Goal: Complete application form

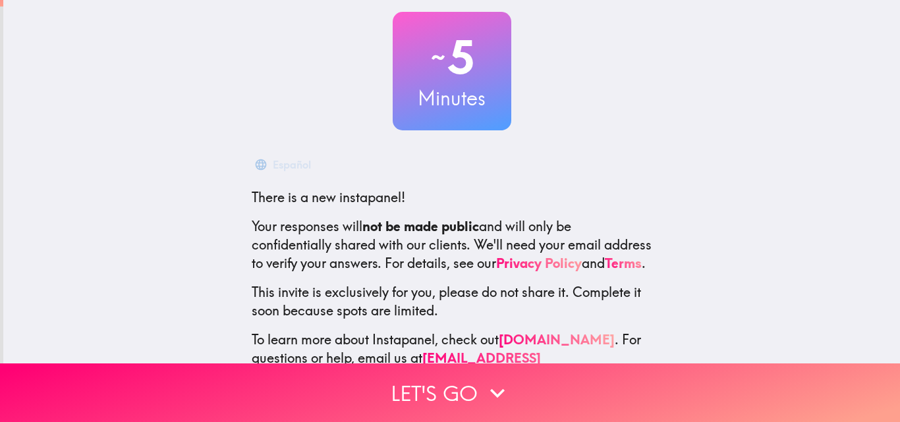
scroll to position [126, 0]
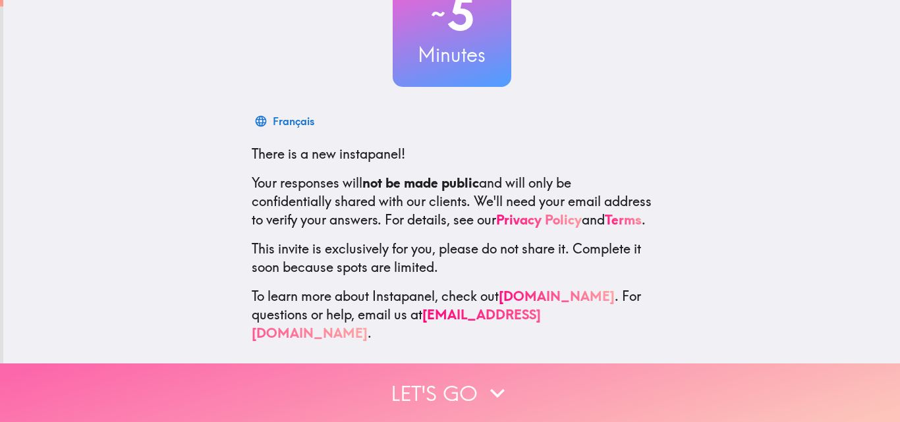
click at [467, 382] on button "Let's go" at bounding box center [450, 393] width 900 height 59
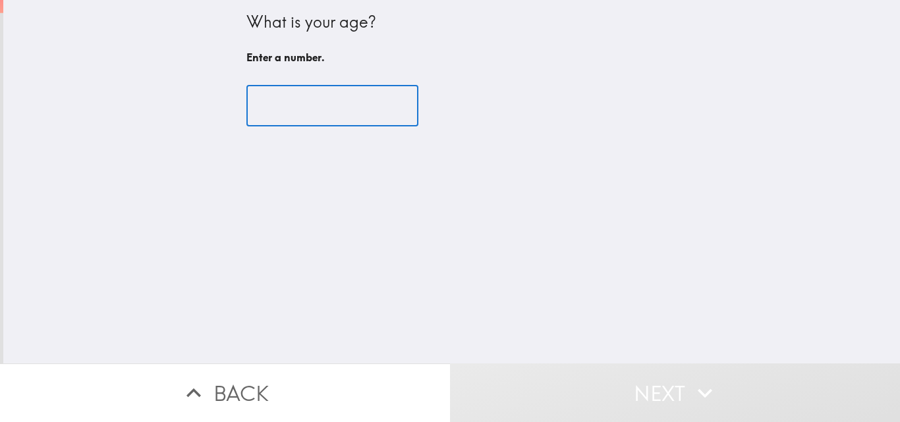
click at [320, 104] on input "number" at bounding box center [333, 106] width 172 height 41
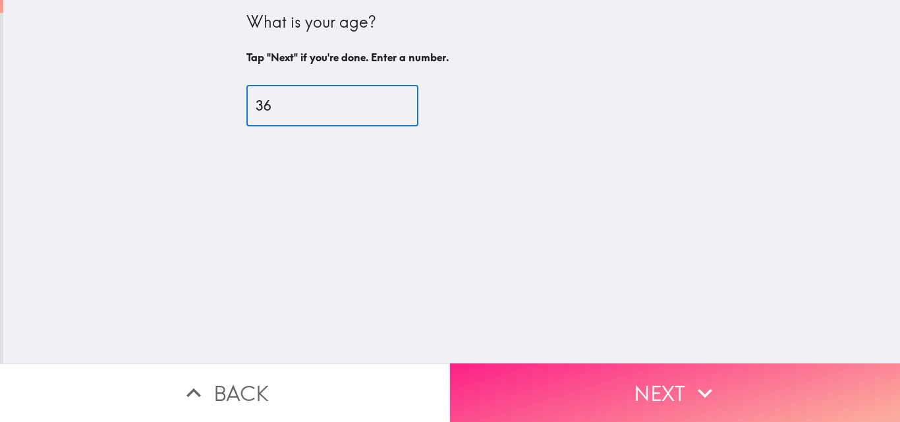
type input "36"
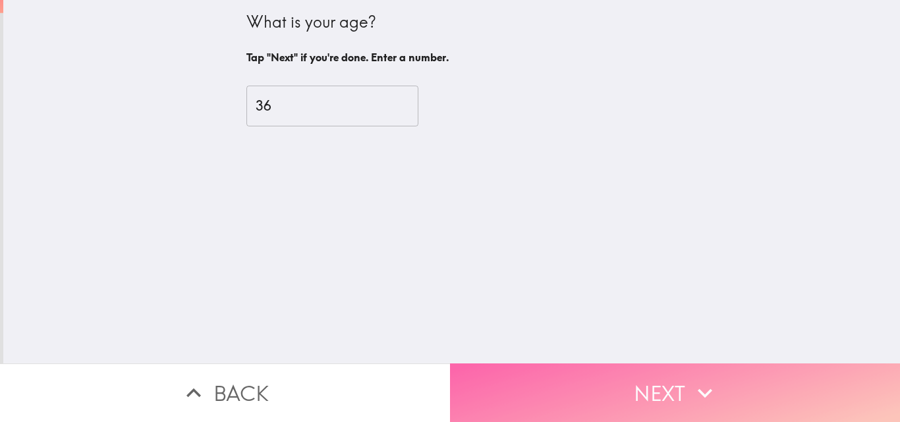
click at [651, 382] on button "Next" at bounding box center [675, 393] width 450 height 59
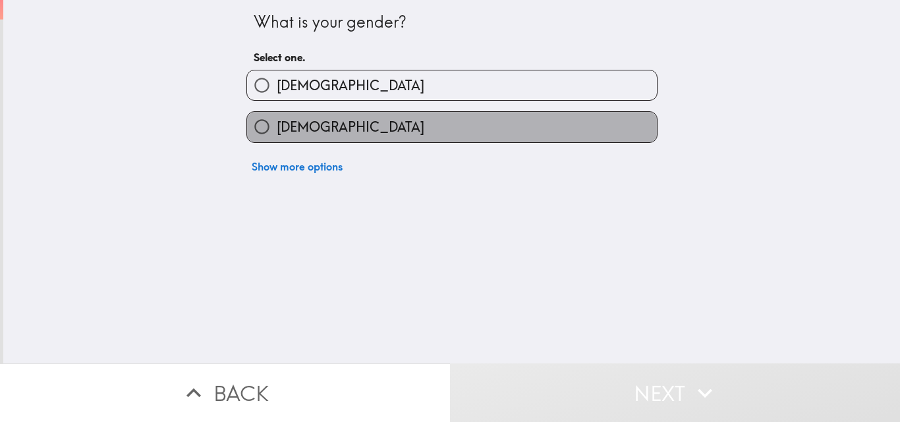
click at [433, 132] on label "[DEMOGRAPHIC_DATA]" at bounding box center [452, 127] width 410 height 30
click at [277, 132] on input "[DEMOGRAPHIC_DATA]" at bounding box center [262, 127] width 30 height 30
radio input "true"
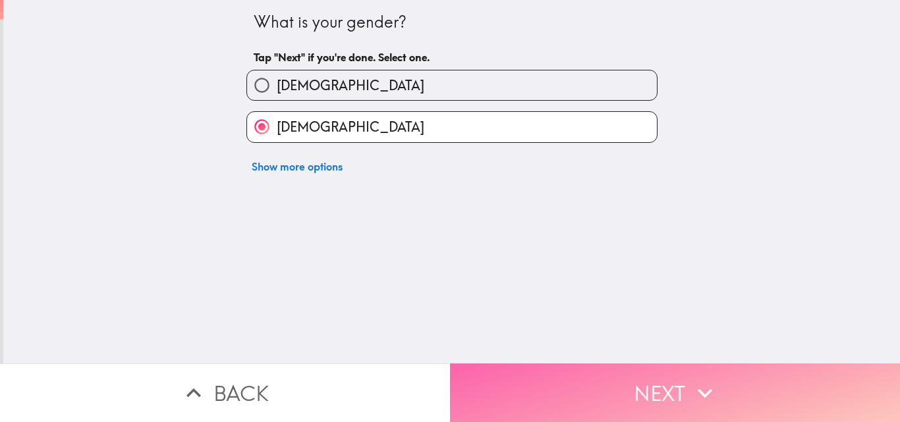
click at [633, 389] on button "Next" at bounding box center [675, 393] width 450 height 59
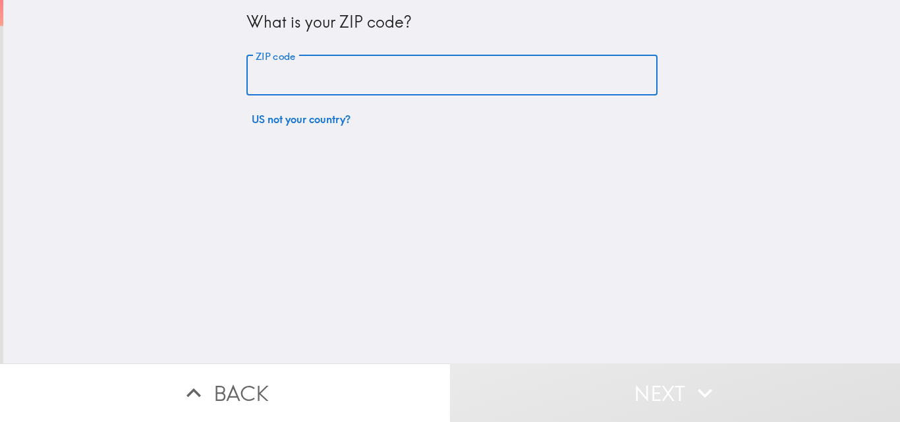
click at [459, 79] on input "ZIP code" at bounding box center [452, 75] width 411 height 41
type input "01606"
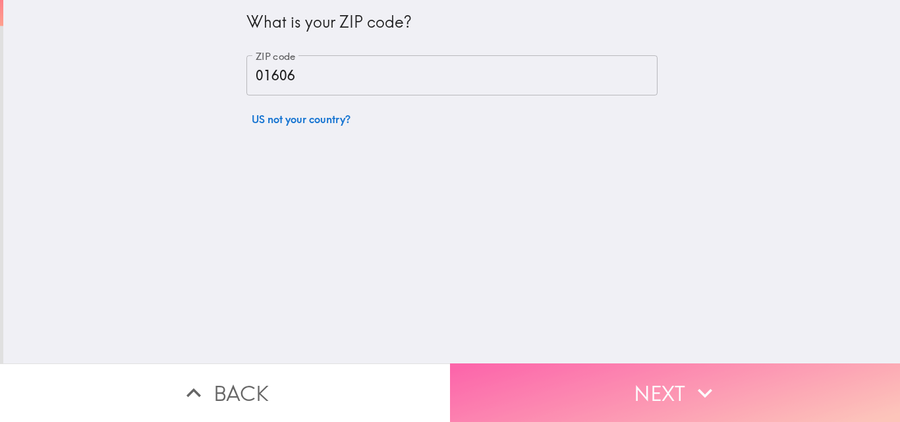
click at [621, 411] on button "Next" at bounding box center [675, 393] width 450 height 59
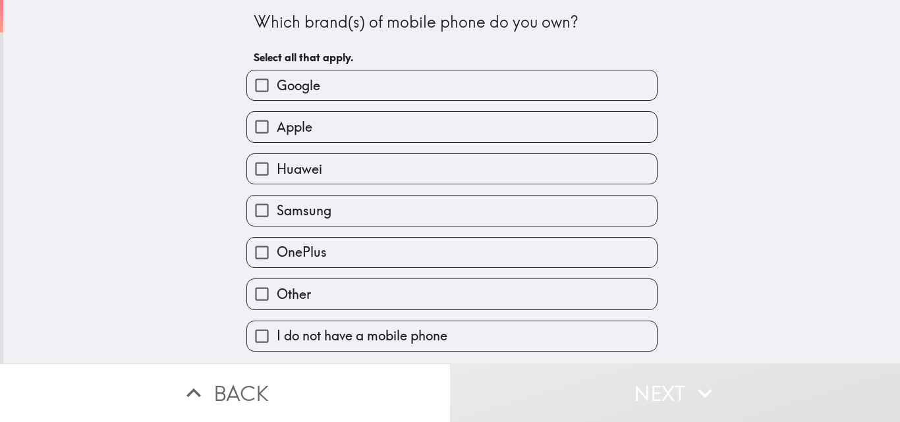
click at [347, 126] on label "Apple" at bounding box center [452, 127] width 410 height 30
click at [277, 126] on input "Apple" at bounding box center [262, 127] width 30 height 30
checkbox input "true"
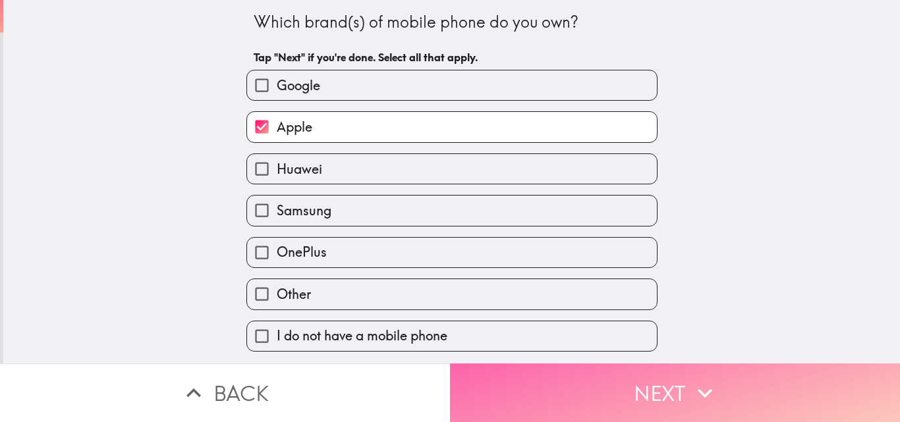
click at [743, 385] on button "Next" at bounding box center [675, 393] width 450 height 59
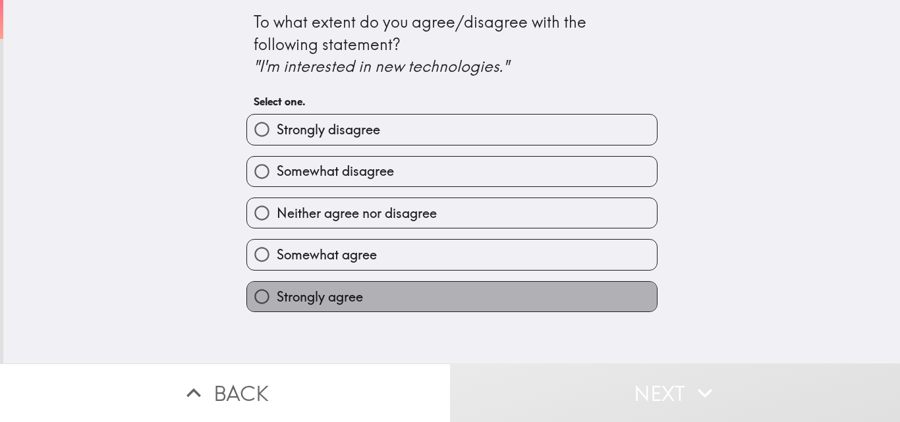
click at [372, 295] on label "Strongly agree" at bounding box center [452, 297] width 410 height 30
click at [277, 295] on input "Strongly agree" at bounding box center [262, 297] width 30 height 30
radio input "true"
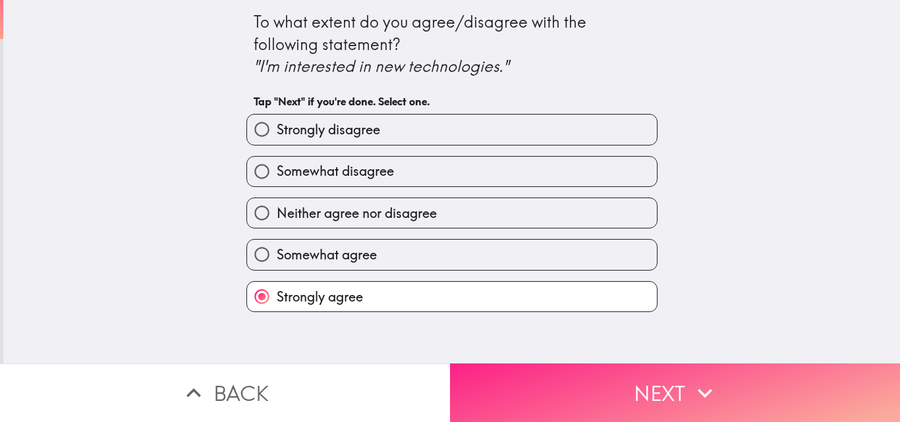
click at [624, 393] on button "Next" at bounding box center [675, 393] width 450 height 59
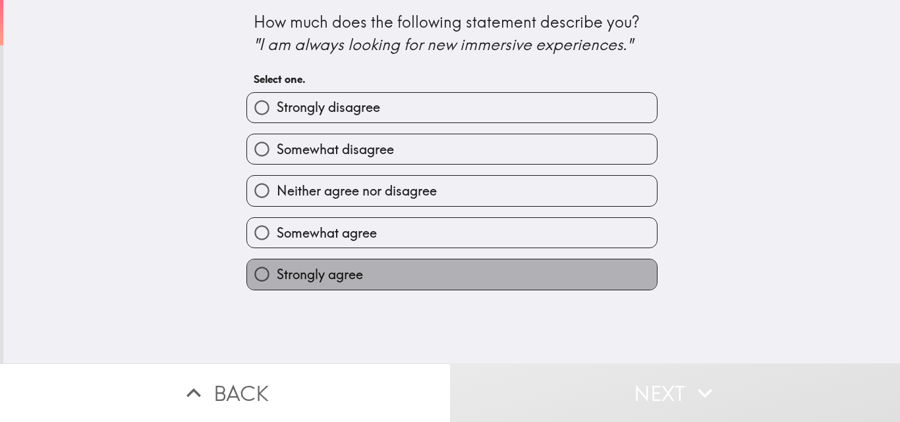
click at [399, 274] on label "Strongly agree" at bounding box center [452, 275] width 410 height 30
click at [277, 274] on input "Strongly agree" at bounding box center [262, 275] width 30 height 30
radio input "true"
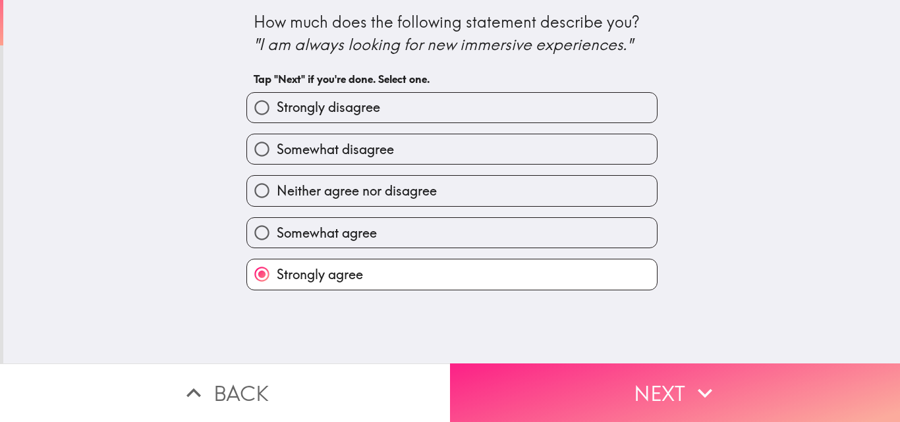
click at [604, 392] on button "Next" at bounding box center [675, 393] width 450 height 59
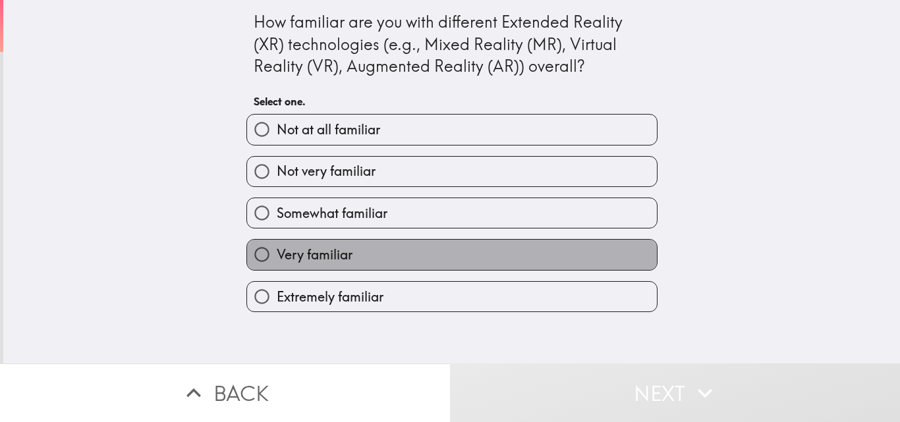
click at [378, 249] on label "Very familiar" at bounding box center [452, 255] width 410 height 30
click at [277, 249] on input "Very familiar" at bounding box center [262, 255] width 30 height 30
radio input "true"
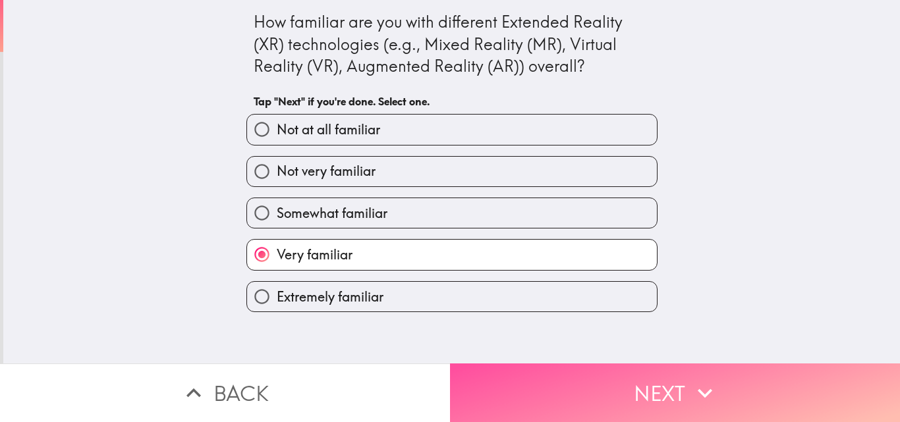
click at [589, 388] on button "Next" at bounding box center [675, 393] width 450 height 59
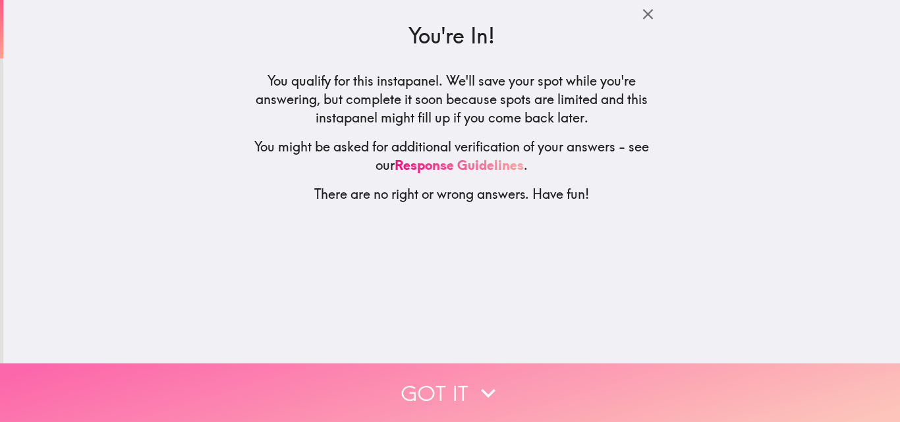
click at [488, 388] on icon "button" at bounding box center [488, 393] width 29 height 29
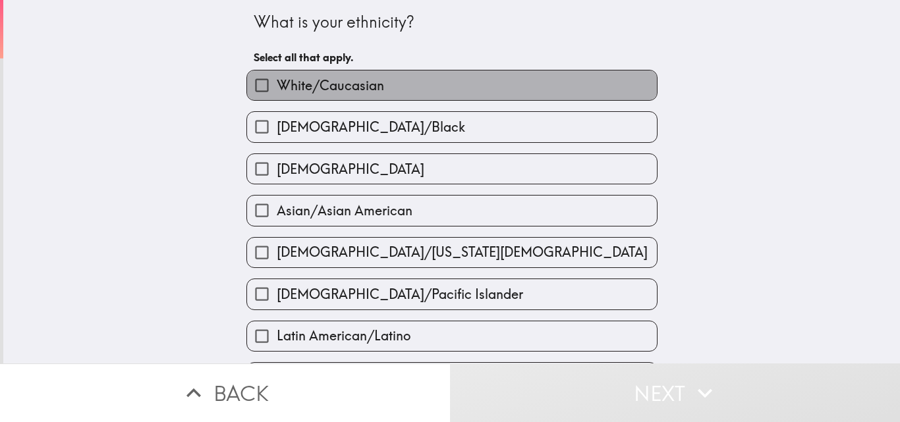
click at [393, 94] on label "White/Caucasian" at bounding box center [452, 86] width 410 height 30
click at [277, 94] on input "White/Caucasian" at bounding box center [262, 86] width 30 height 30
checkbox input "true"
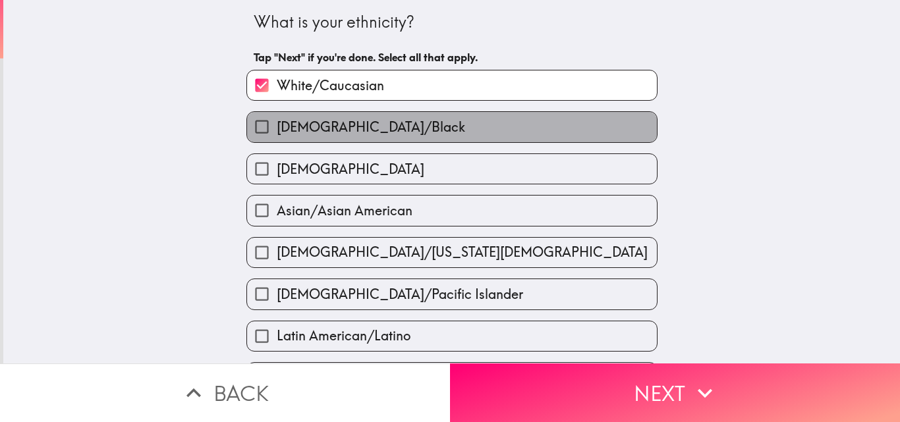
click at [395, 122] on span "[DEMOGRAPHIC_DATA]/Black" at bounding box center [371, 127] width 189 height 18
click at [277, 122] on input "[DEMOGRAPHIC_DATA]/Black" at bounding box center [262, 127] width 30 height 30
checkbox input "true"
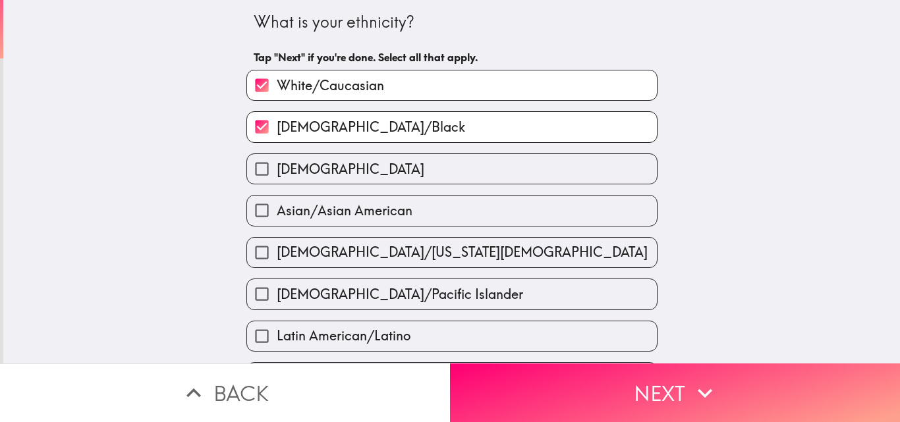
click at [419, 91] on label "White/Caucasian" at bounding box center [452, 86] width 410 height 30
click at [277, 91] on input "White/Caucasian" at bounding box center [262, 86] width 30 height 30
checkbox input "false"
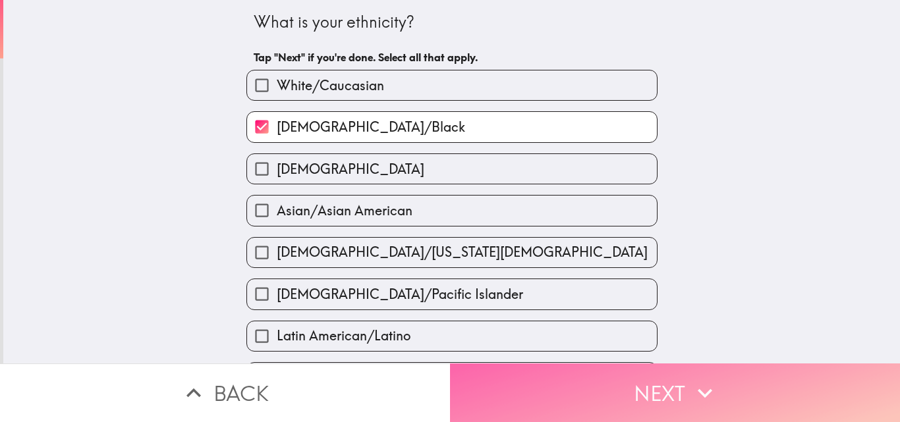
click at [631, 399] on button "Next" at bounding box center [675, 393] width 450 height 59
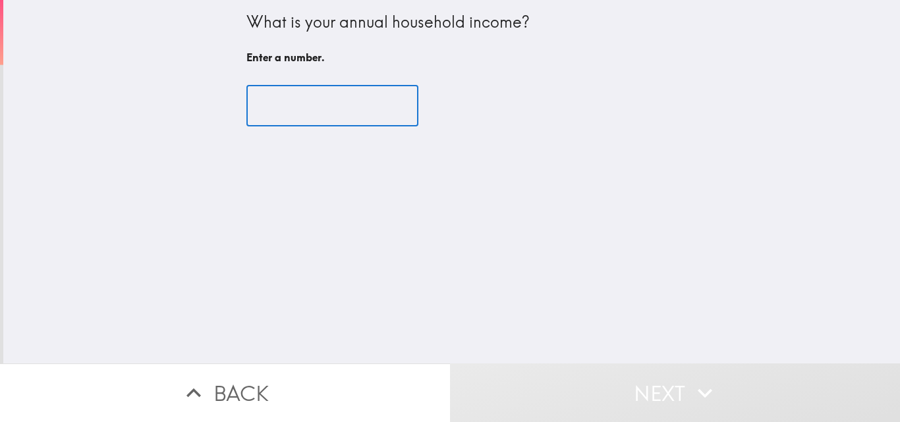
click at [326, 105] on input "number" at bounding box center [333, 106] width 172 height 41
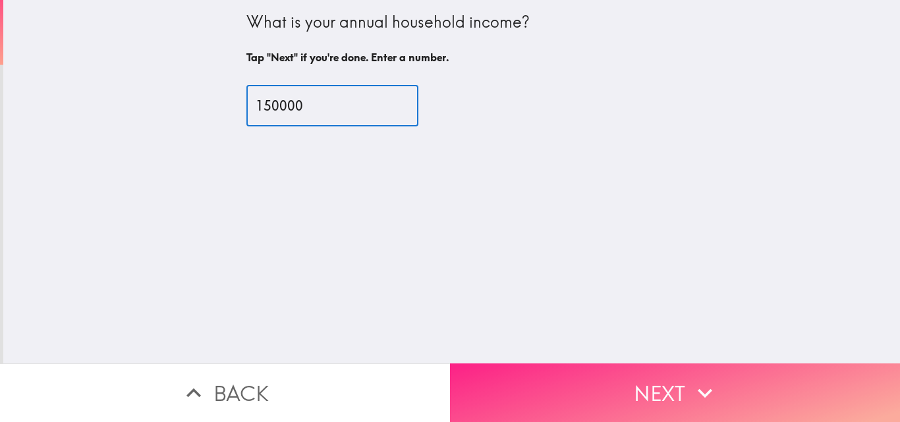
type input "150000"
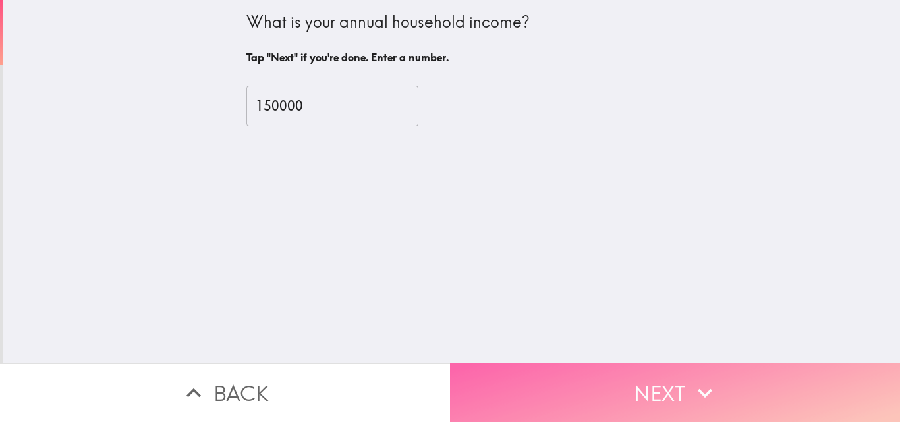
click at [672, 389] on button "Next" at bounding box center [675, 393] width 450 height 59
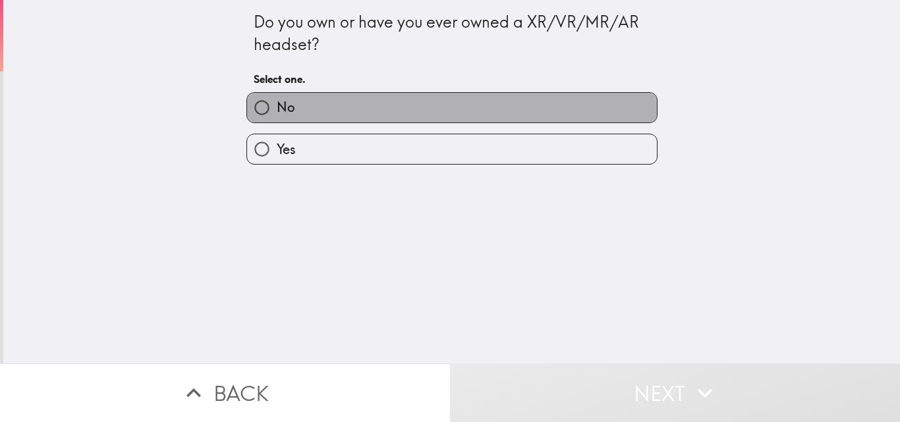
click at [432, 110] on label "No" at bounding box center [452, 108] width 410 height 30
click at [277, 110] on input "No" at bounding box center [262, 108] width 30 height 30
radio input "true"
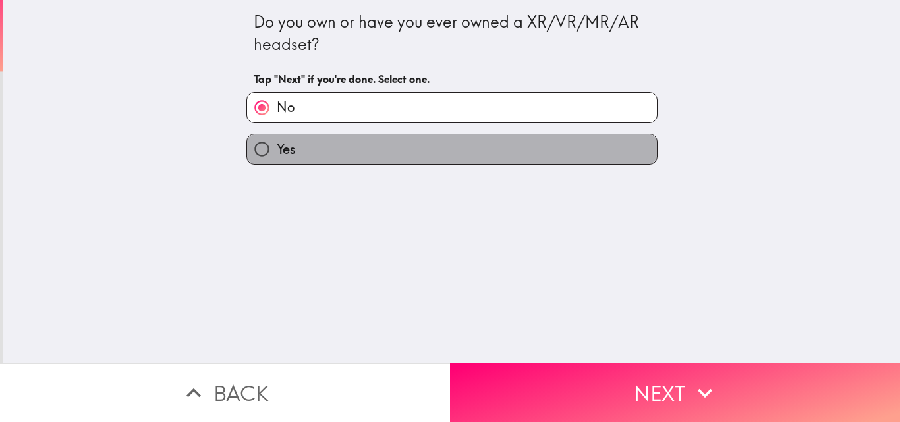
click at [426, 146] on label "Yes" at bounding box center [452, 149] width 410 height 30
click at [277, 146] on input "Yes" at bounding box center [262, 149] width 30 height 30
radio input "true"
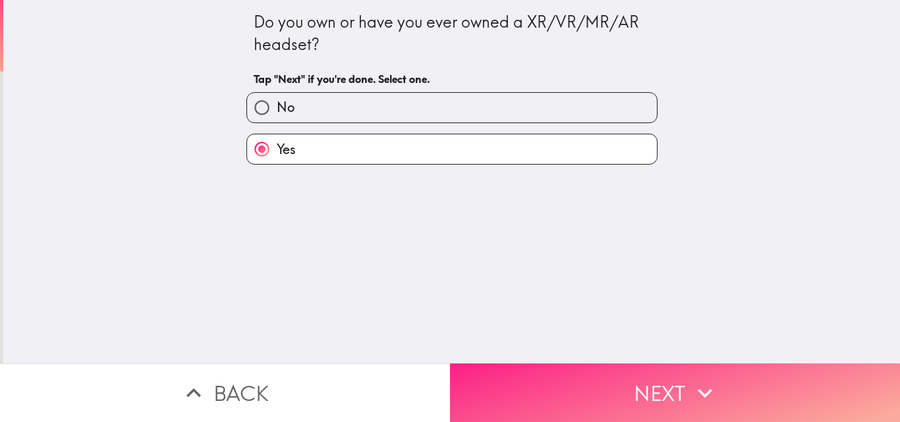
click at [654, 386] on button "Next" at bounding box center [675, 393] width 450 height 59
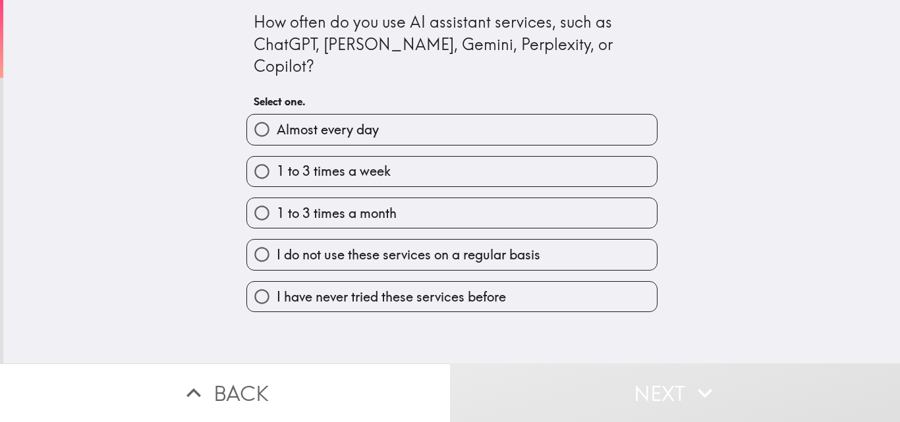
click at [420, 157] on label "1 to 3 times a week" at bounding box center [452, 172] width 410 height 30
click at [277, 157] on input "1 to 3 times a week" at bounding box center [262, 172] width 30 height 30
radio input "true"
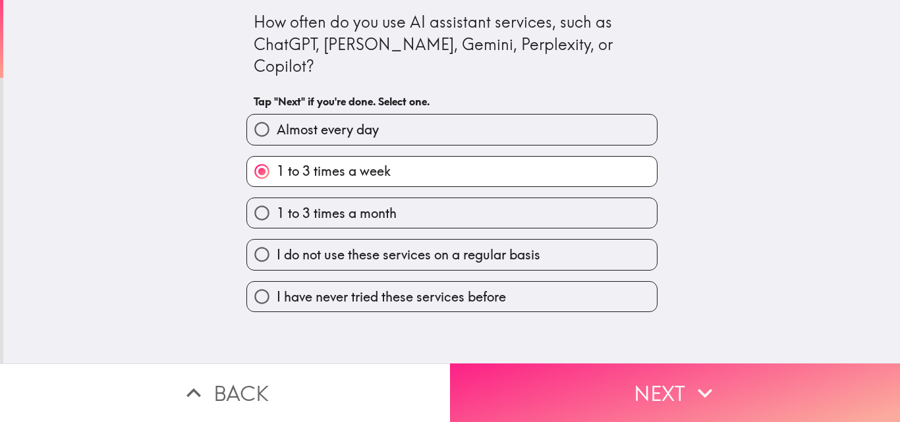
click at [668, 396] on button "Next" at bounding box center [675, 393] width 450 height 59
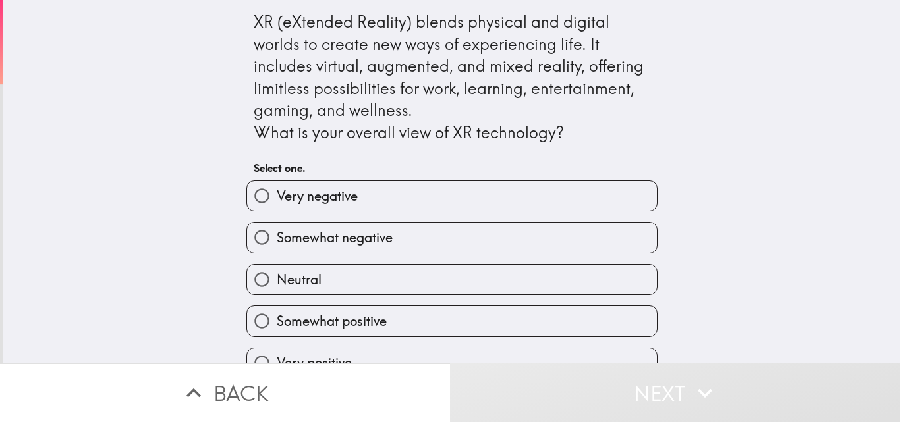
scroll to position [25, 0]
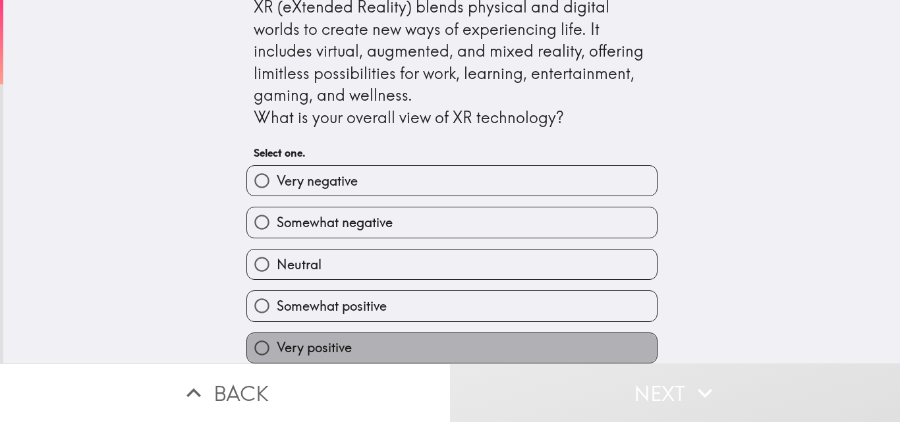
click at [450, 344] on label "Very positive" at bounding box center [452, 349] width 410 height 30
click at [277, 344] on input "Very positive" at bounding box center [262, 349] width 30 height 30
radio input "true"
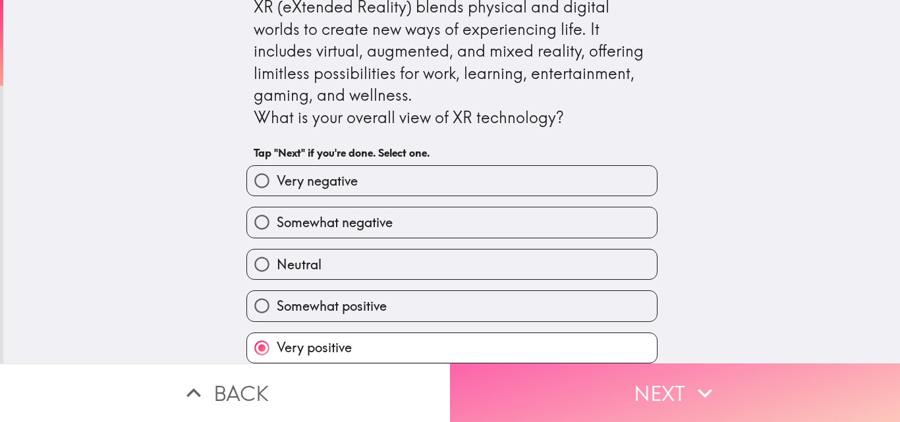
click at [651, 397] on button "Next" at bounding box center [675, 393] width 450 height 59
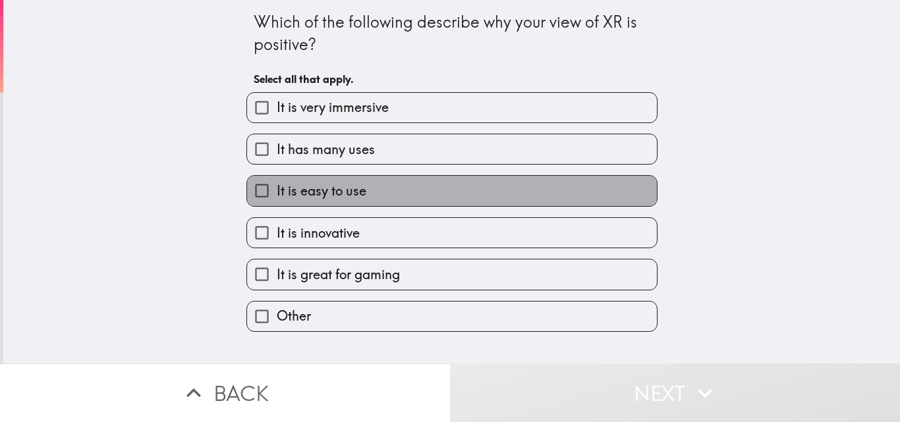
click at [415, 204] on label "It is easy to use" at bounding box center [452, 191] width 410 height 30
click at [277, 204] on input "It is easy to use" at bounding box center [262, 191] width 30 height 30
checkbox input "true"
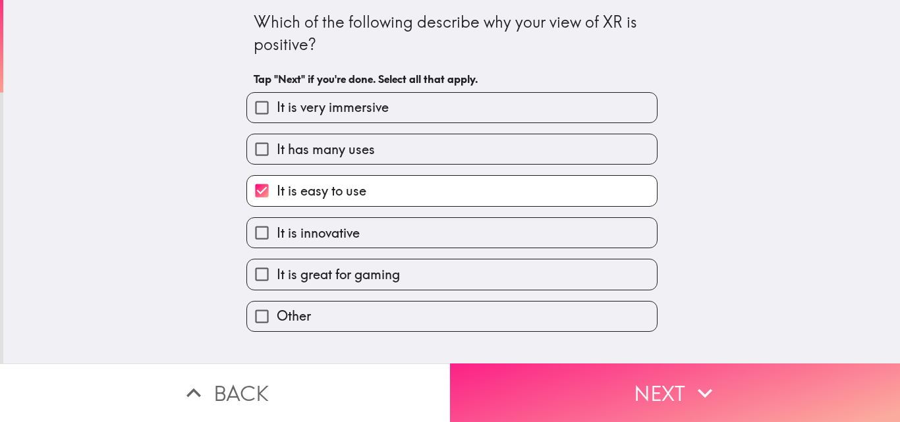
click at [632, 404] on button "Next" at bounding box center [675, 393] width 450 height 59
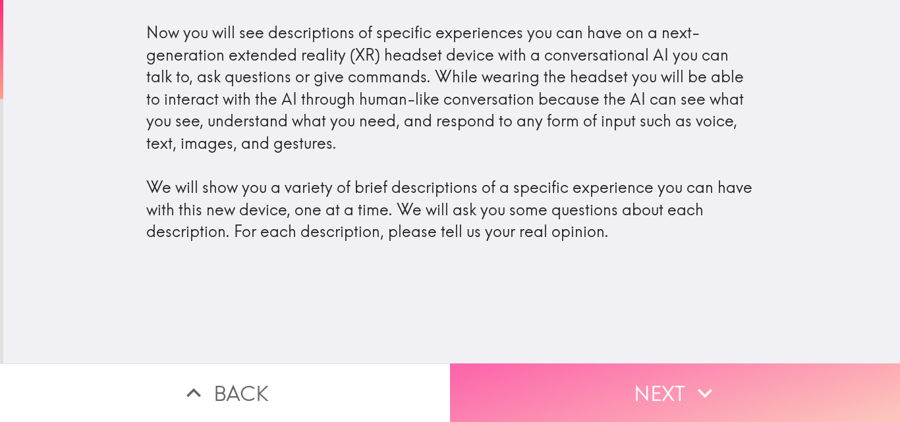
click at [591, 392] on button "Next" at bounding box center [675, 393] width 450 height 59
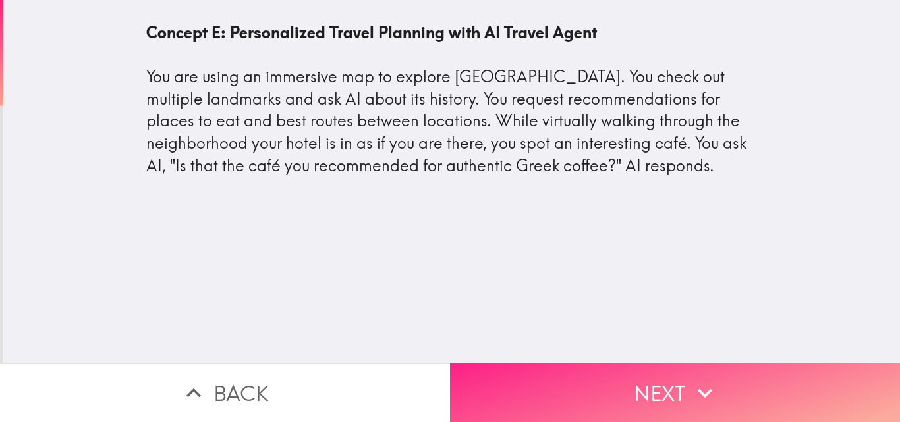
drag, startPoint x: 664, startPoint y: 392, endPoint x: 672, endPoint y: 398, distance: 9.8
click at [672, 398] on button "Next" at bounding box center [675, 393] width 450 height 59
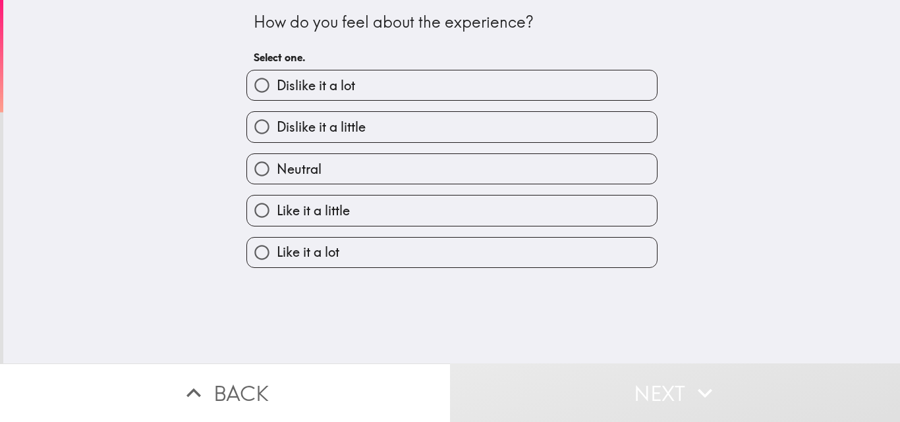
click at [401, 255] on label "Like it a lot" at bounding box center [452, 253] width 410 height 30
click at [277, 255] on input "Like it a lot" at bounding box center [262, 253] width 30 height 30
radio input "true"
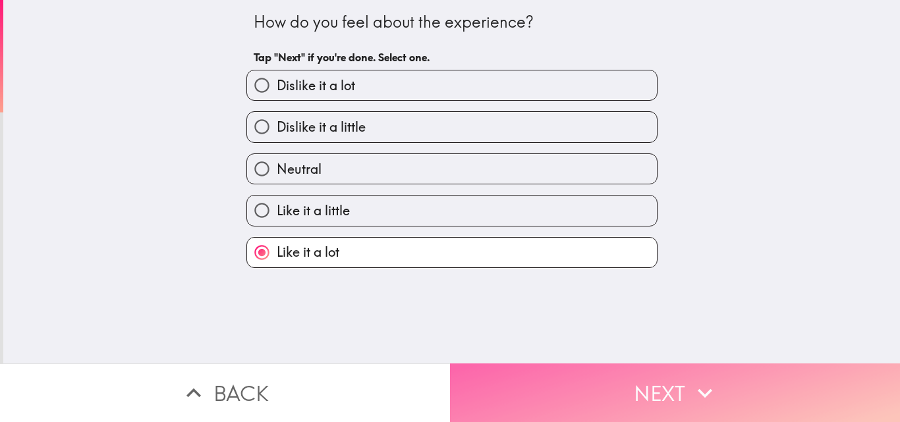
click at [614, 384] on button "Next" at bounding box center [675, 393] width 450 height 59
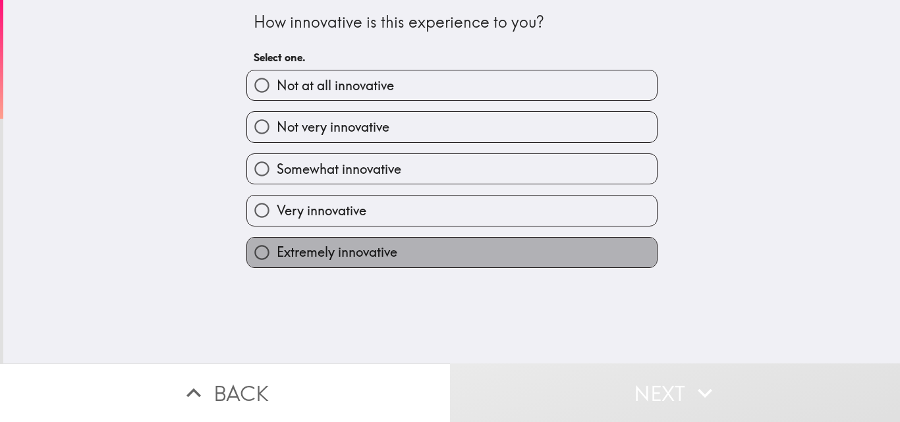
click at [490, 238] on label "Extremely innovative" at bounding box center [452, 253] width 410 height 30
click at [277, 238] on input "Extremely innovative" at bounding box center [262, 253] width 30 height 30
radio input "true"
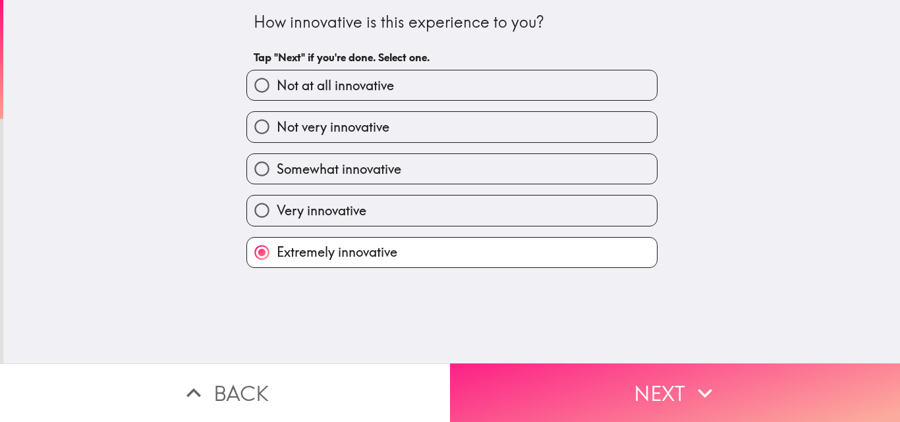
click at [652, 394] on button "Next" at bounding box center [675, 393] width 450 height 59
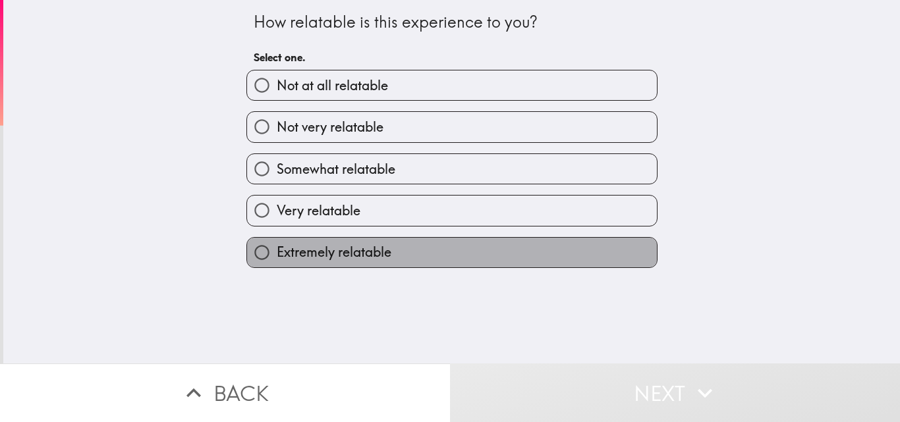
click at [485, 254] on label "Extremely relatable" at bounding box center [452, 253] width 410 height 30
click at [277, 254] on input "Extremely relatable" at bounding box center [262, 253] width 30 height 30
radio input "true"
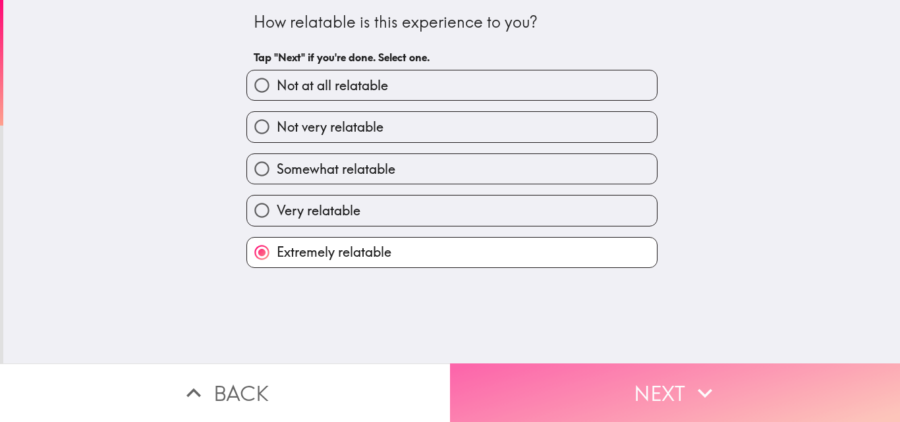
click at [683, 409] on button "Next" at bounding box center [675, 393] width 450 height 59
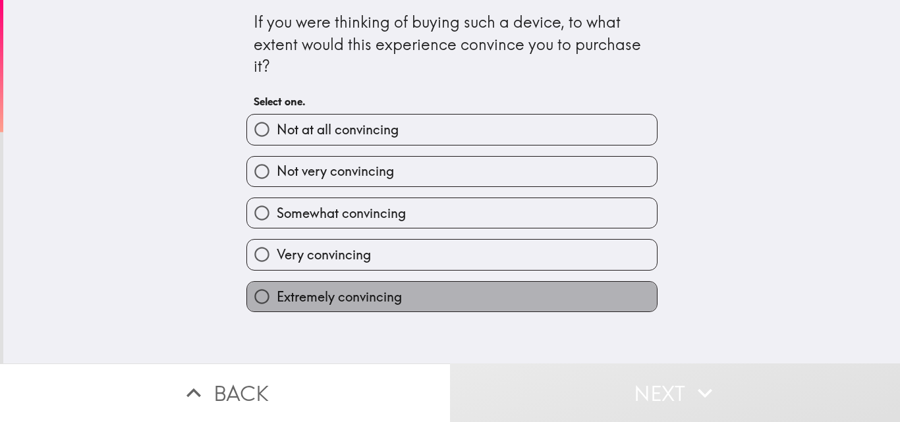
click at [440, 289] on label "Extremely convincing" at bounding box center [452, 297] width 410 height 30
click at [277, 289] on input "Extremely convincing" at bounding box center [262, 297] width 30 height 30
radio input "true"
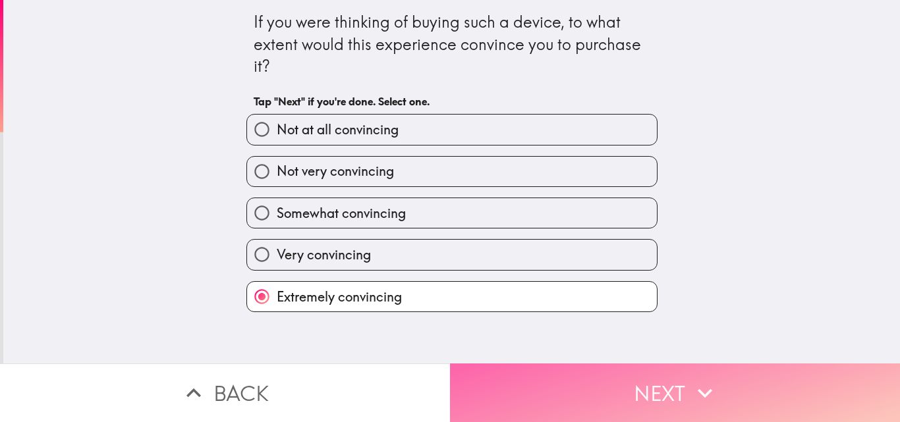
click at [615, 384] on button "Next" at bounding box center [675, 393] width 450 height 59
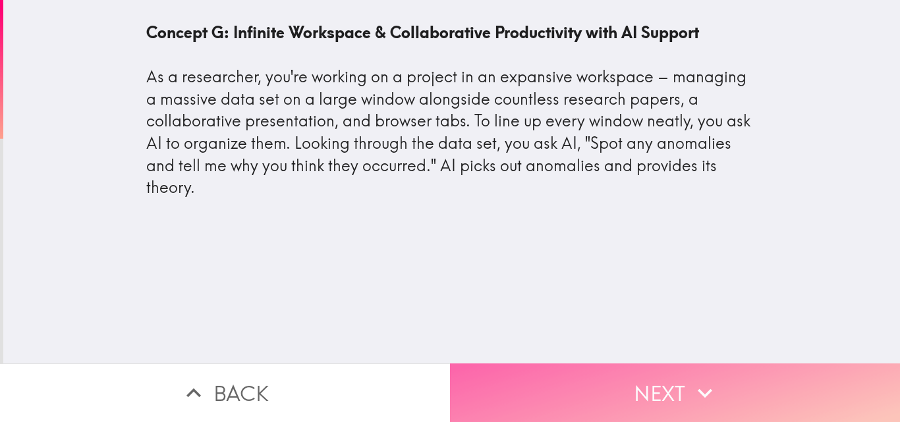
click at [630, 392] on button "Next" at bounding box center [675, 393] width 450 height 59
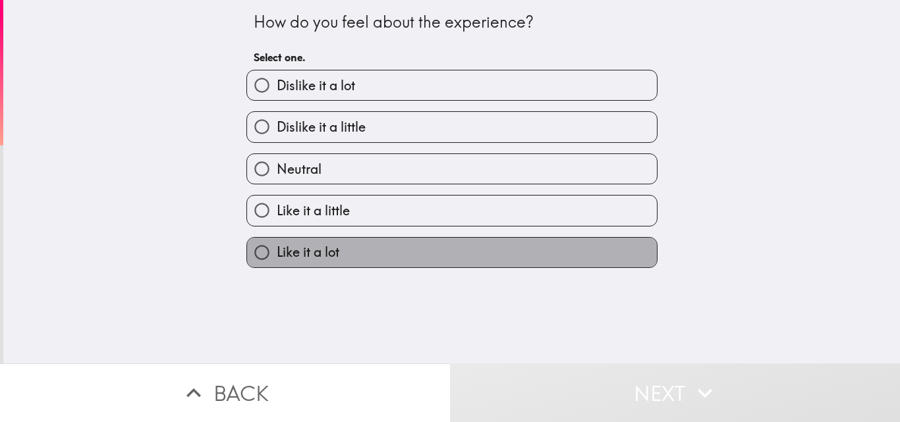
click at [380, 248] on label "Like it a lot" at bounding box center [452, 253] width 410 height 30
click at [277, 248] on input "Like it a lot" at bounding box center [262, 253] width 30 height 30
radio input "true"
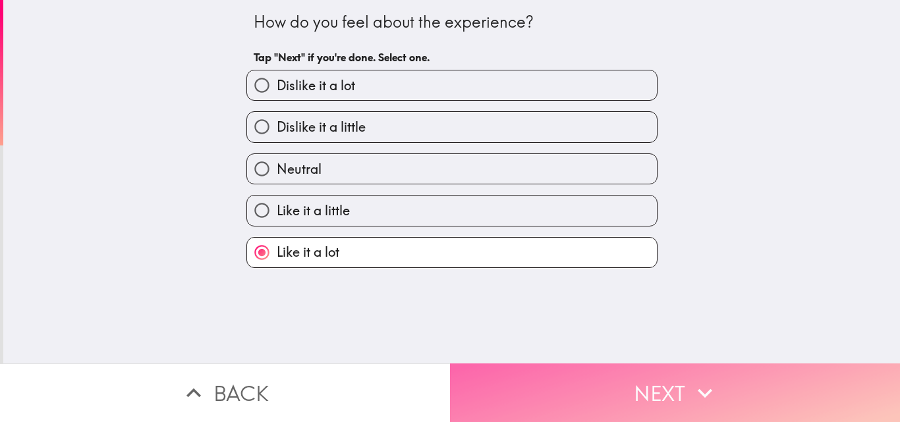
click at [664, 395] on button "Next" at bounding box center [675, 393] width 450 height 59
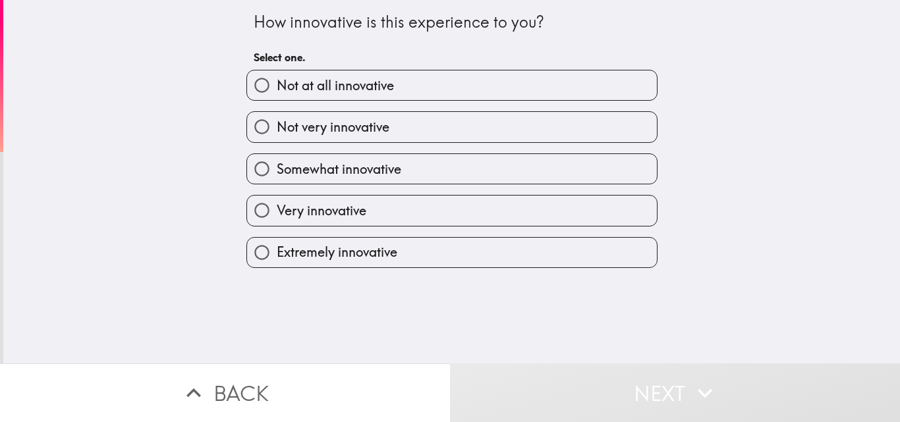
click at [395, 248] on label "Extremely innovative" at bounding box center [452, 253] width 410 height 30
click at [277, 248] on input "Extremely innovative" at bounding box center [262, 253] width 30 height 30
radio input "true"
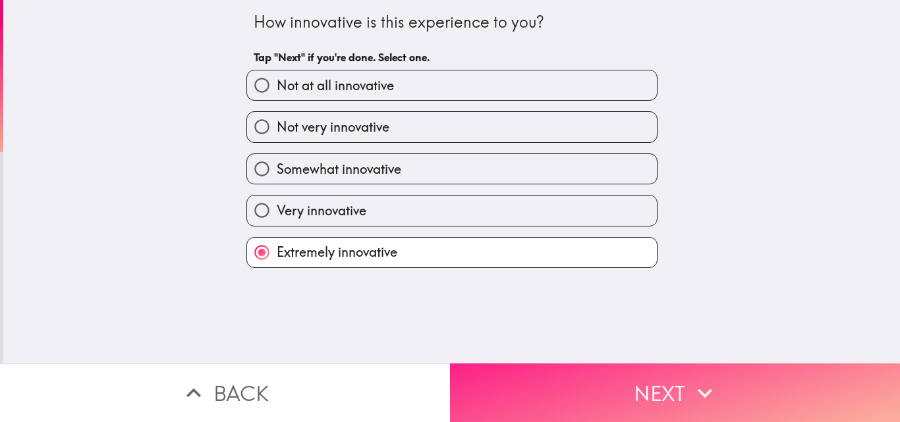
click at [622, 378] on button "Next" at bounding box center [675, 393] width 450 height 59
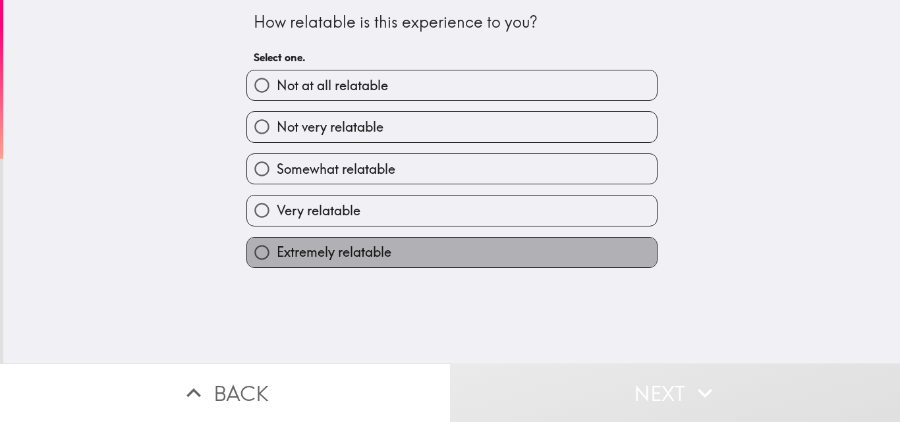
click at [401, 249] on label "Extremely relatable" at bounding box center [452, 253] width 410 height 30
click at [277, 249] on input "Extremely relatable" at bounding box center [262, 253] width 30 height 30
radio input "true"
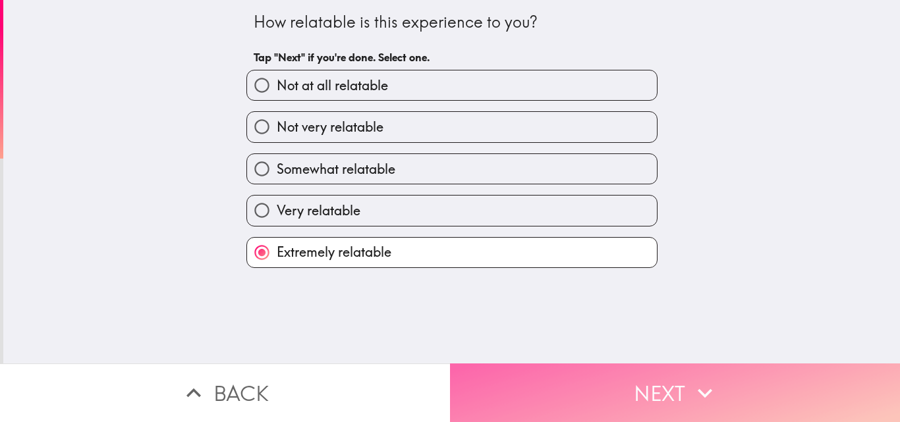
click at [654, 394] on button "Next" at bounding box center [675, 393] width 450 height 59
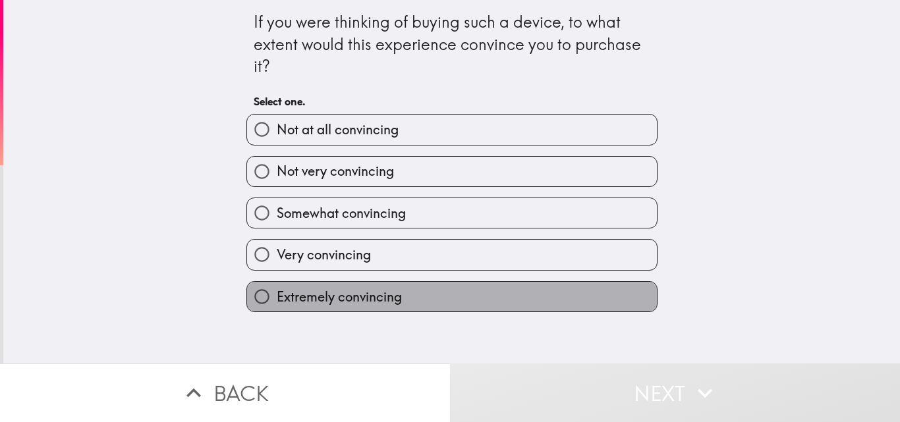
click at [492, 297] on label "Extremely convincing" at bounding box center [452, 297] width 410 height 30
click at [277, 297] on input "Extremely convincing" at bounding box center [262, 297] width 30 height 30
radio input "true"
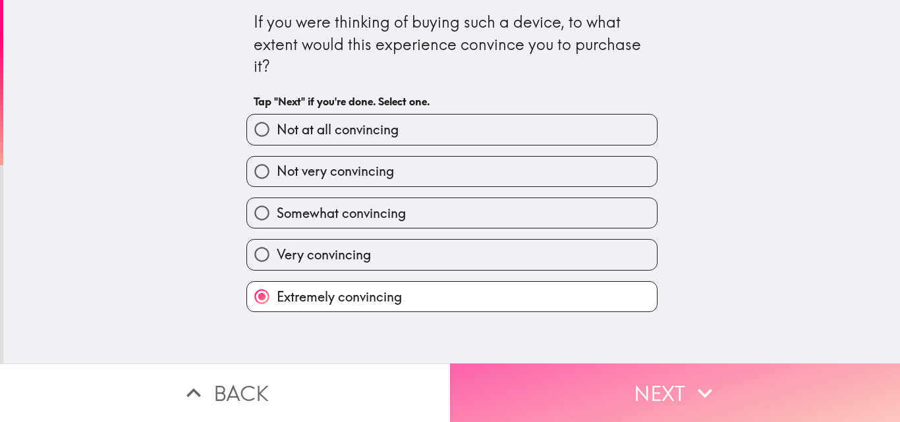
click at [634, 393] on button "Next" at bounding box center [675, 393] width 450 height 59
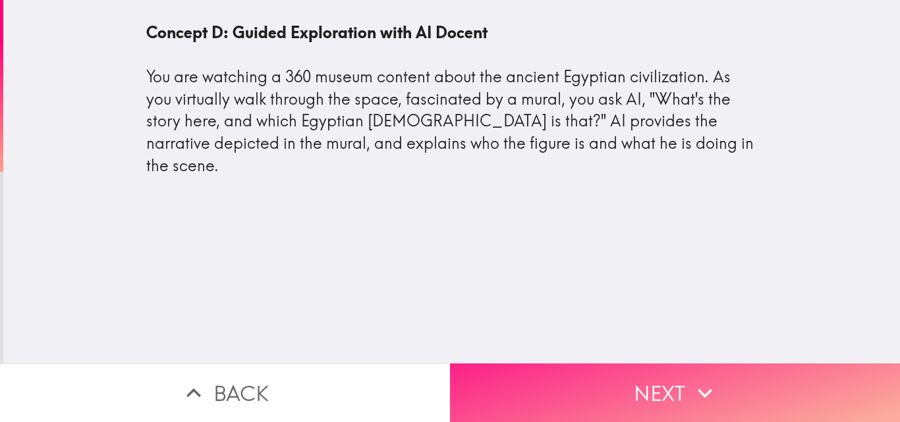
click at [629, 395] on button "Next" at bounding box center [675, 393] width 450 height 59
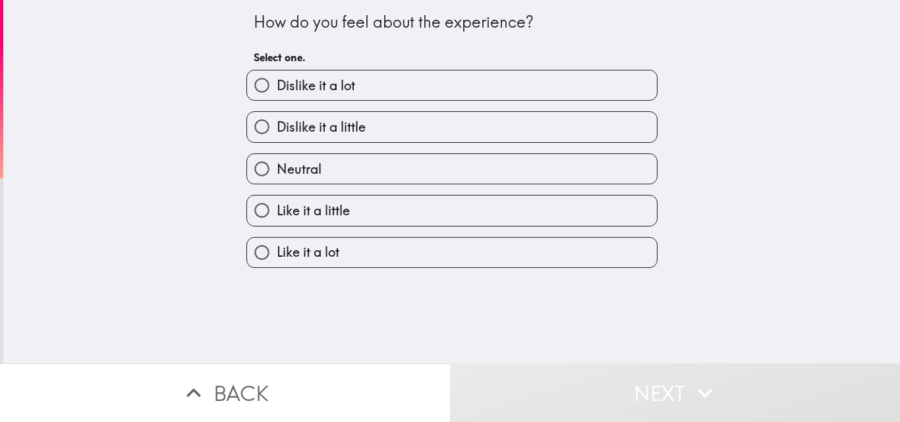
click at [360, 249] on label "Like it a lot" at bounding box center [452, 253] width 410 height 30
click at [277, 249] on input "Like it a lot" at bounding box center [262, 253] width 30 height 30
radio input "true"
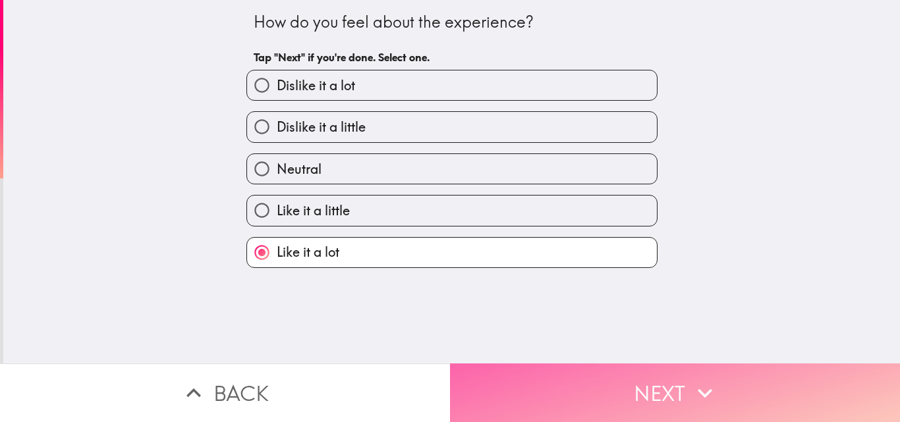
click at [625, 389] on button "Next" at bounding box center [675, 393] width 450 height 59
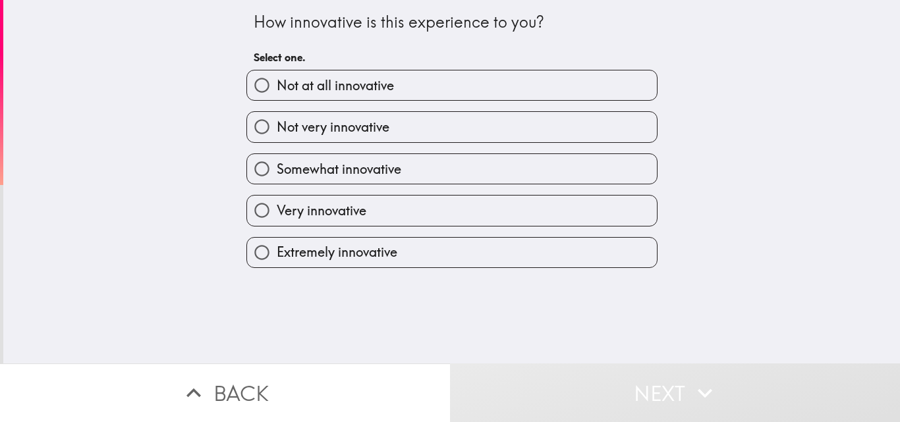
click at [465, 250] on label "Extremely innovative" at bounding box center [452, 253] width 410 height 30
click at [277, 250] on input "Extremely innovative" at bounding box center [262, 253] width 30 height 30
radio input "true"
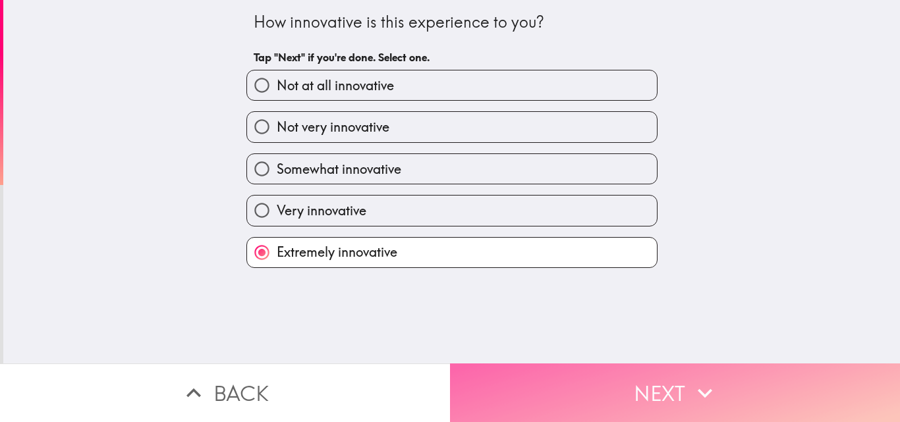
click at [630, 386] on button "Next" at bounding box center [675, 393] width 450 height 59
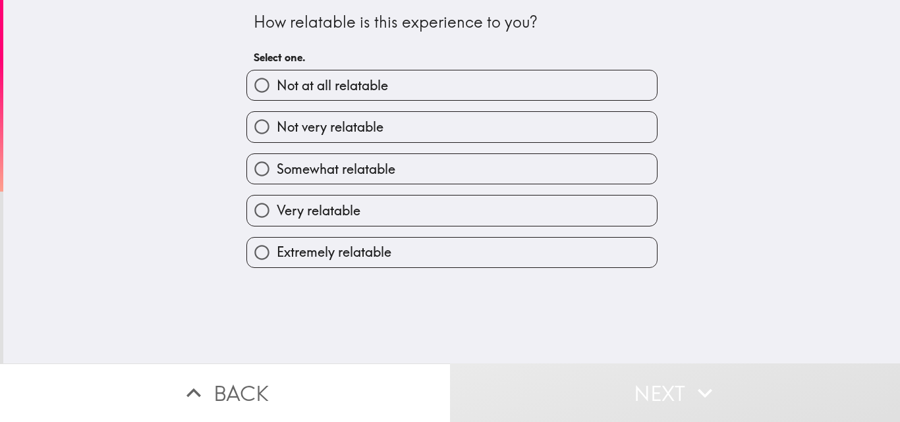
click at [513, 256] on label "Extremely relatable" at bounding box center [452, 253] width 410 height 30
click at [277, 256] on input "Extremely relatable" at bounding box center [262, 253] width 30 height 30
radio input "true"
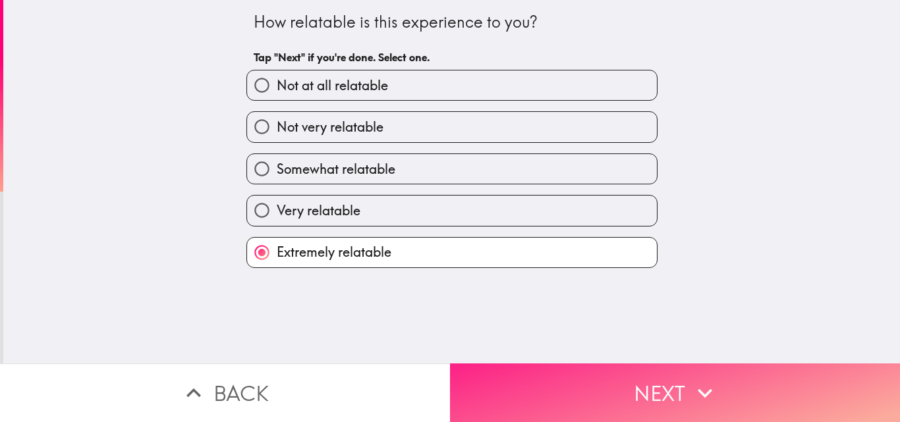
click at [615, 396] on button "Next" at bounding box center [675, 393] width 450 height 59
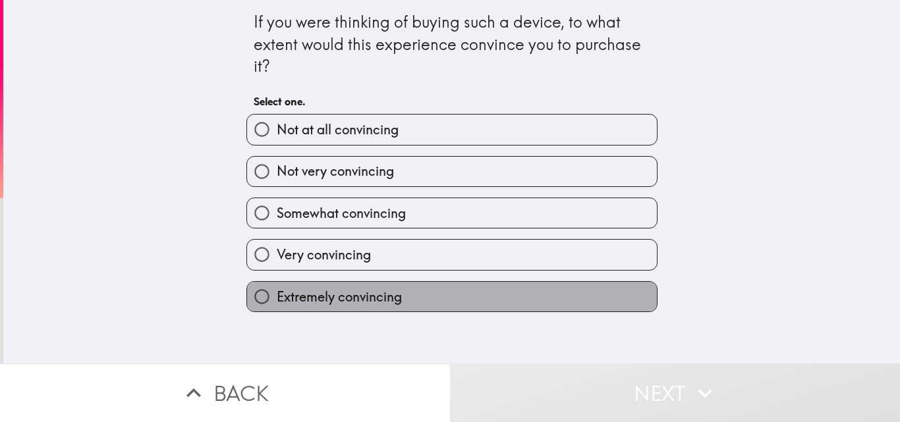
click at [514, 296] on label "Extremely convincing" at bounding box center [452, 297] width 410 height 30
click at [277, 296] on input "Extremely convincing" at bounding box center [262, 297] width 30 height 30
radio input "true"
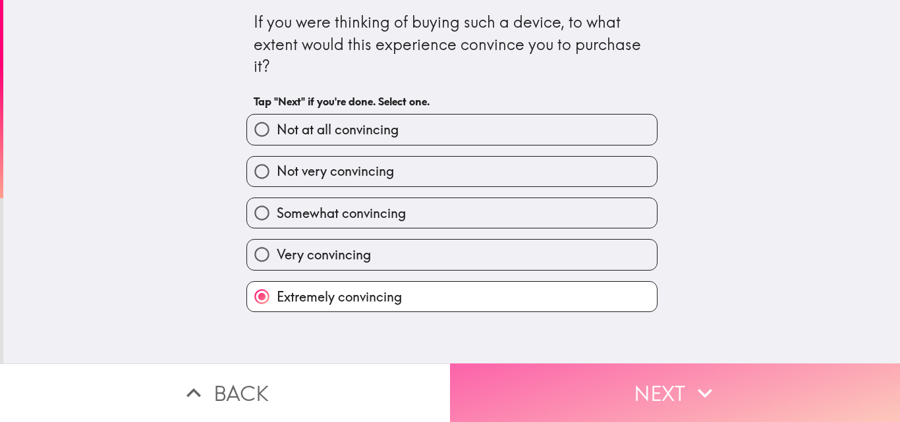
click at [614, 392] on button "Next" at bounding box center [675, 393] width 450 height 59
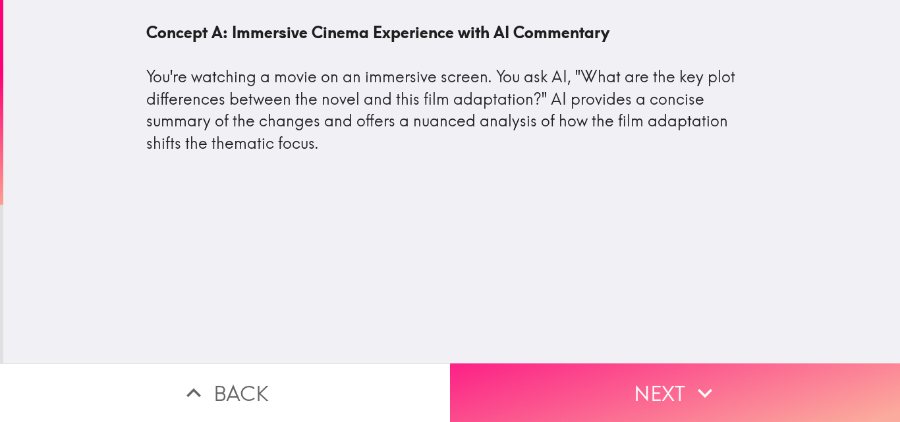
click at [637, 397] on button "Next" at bounding box center [675, 393] width 450 height 59
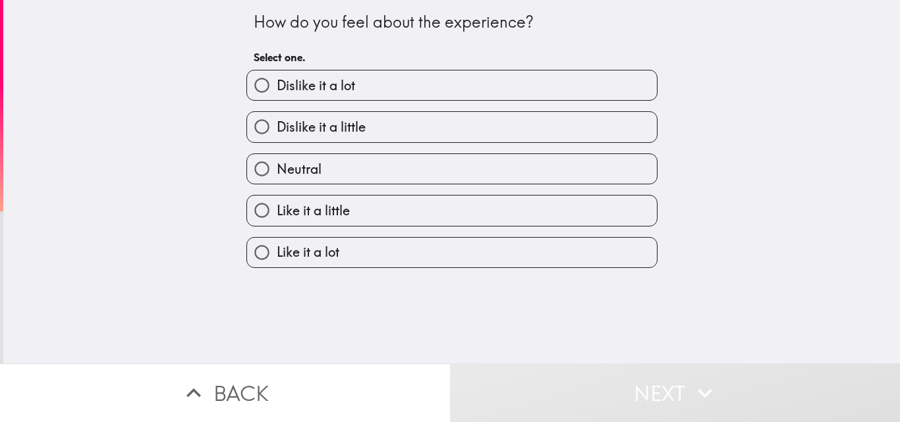
click at [468, 255] on label "Like it a lot" at bounding box center [452, 253] width 410 height 30
click at [277, 255] on input "Like it a lot" at bounding box center [262, 253] width 30 height 30
radio input "true"
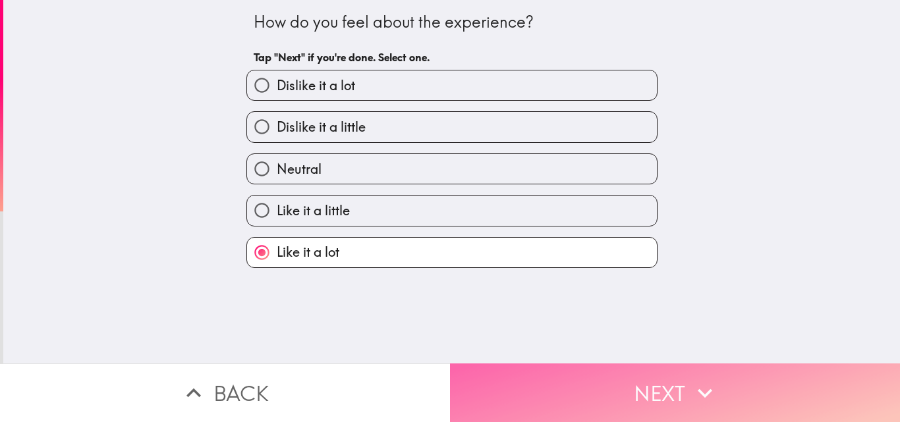
click at [618, 402] on button "Next" at bounding box center [675, 393] width 450 height 59
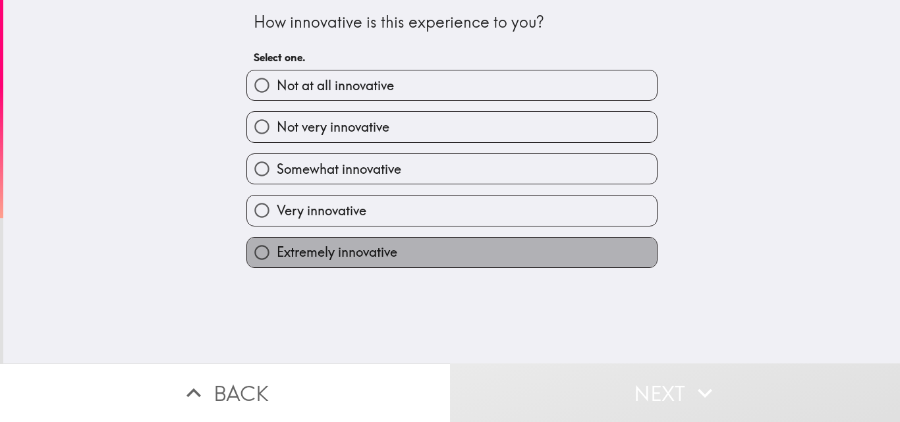
click at [521, 252] on label "Extremely innovative" at bounding box center [452, 253] width 410 height 30
click at [277, 252] on input "Extremely innovative" at bounding box center [262, 253] width 30 height 30
radio input "true"
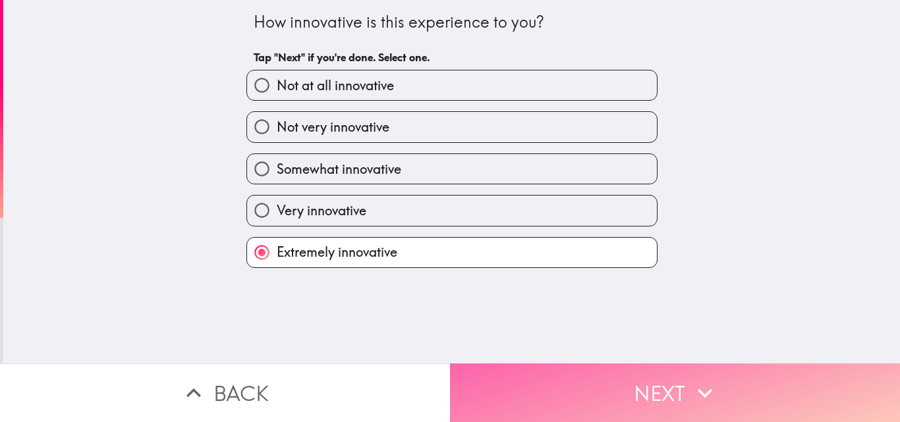
click at [698, 389] on icon "button" at bounding box center [705, 393] width 15 height 9
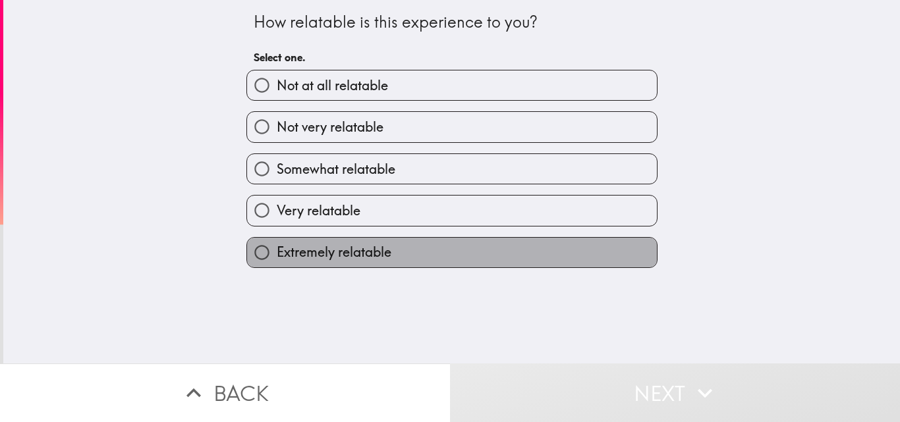
click at [448, 241] on label "Extremely relatable" at bounding box center [452, 253] width 410 height 30
click at [277, 241] on input "Extremely relatable" at bounding box center [262, 253] width 30 height 30
radio input "true"
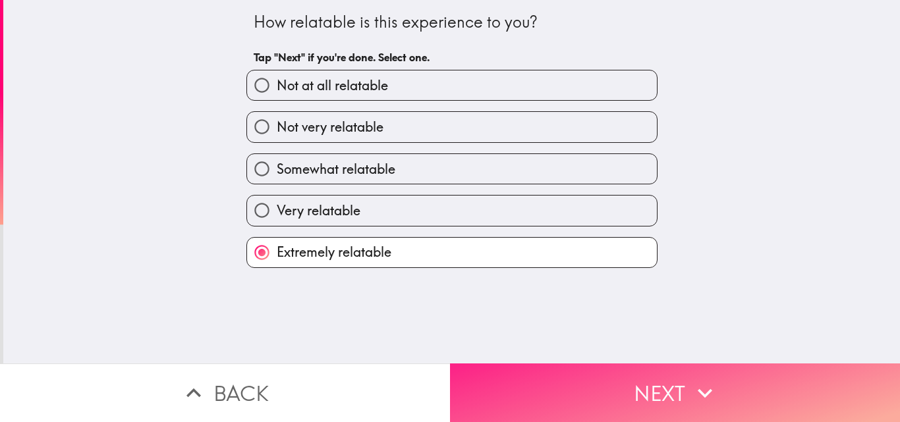
click at [617, 382] on button "Next" at bounding box center [675, 393] width 450 height 59
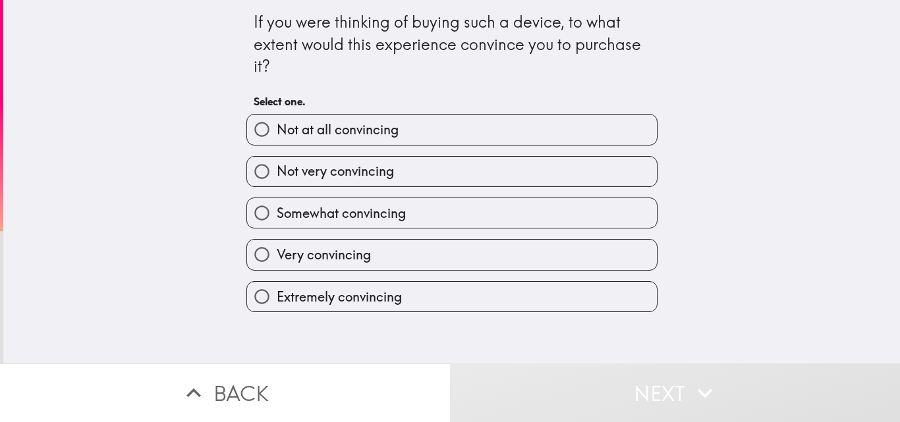
click at [448, 293] on label "Extremely convincing" at bounding box center [452, 297] width 410 height 30
click at [277, 293] on input "Extremely convincing" at bounding box center [262, 297] width 30 height 30
radio input "true"
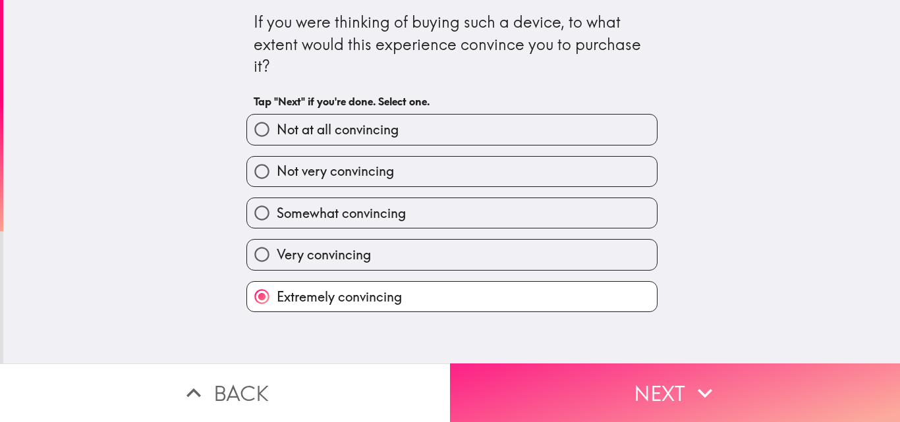
click at [625, 387] on button "Next" at bounding box center [675, 393] width 450 height 59
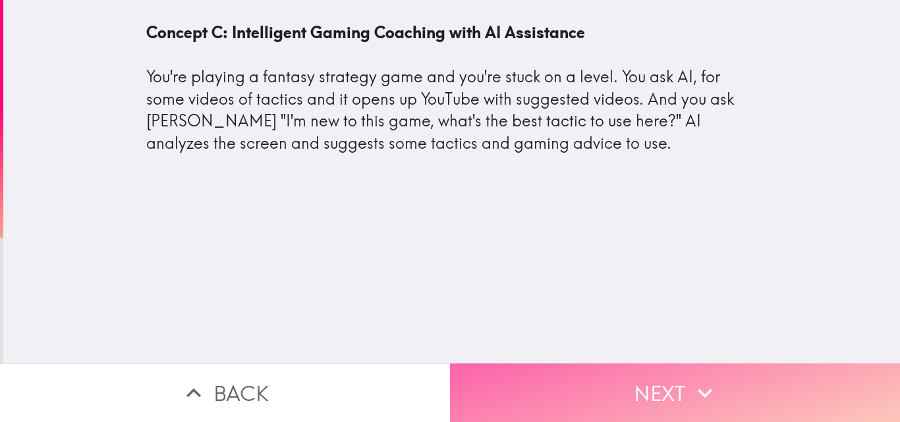
click at [598, 376] on button "Next" at bounding box center [675, 393] width 450 height 59
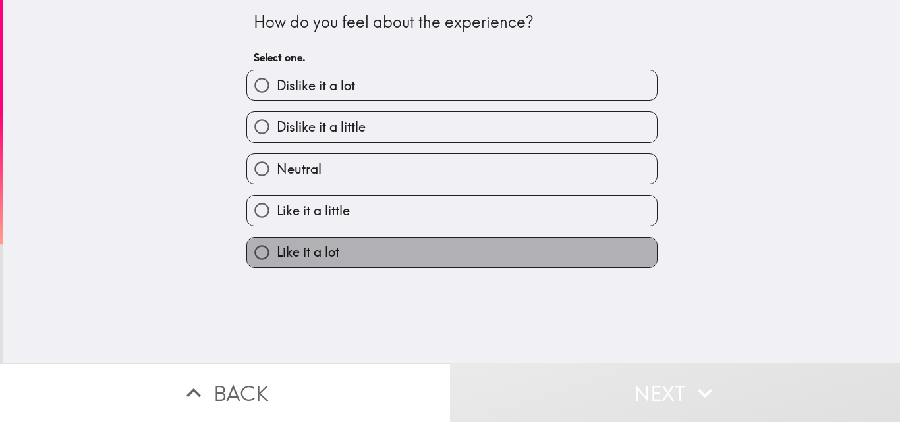
click at [519, 266] on label "Like it a lot" at bounding box center [452, 253] width 410 height 30
click at [277, 266] on input "Like it a lot" at bounding box center [262, 253] width 30 height 30
radio input "true"
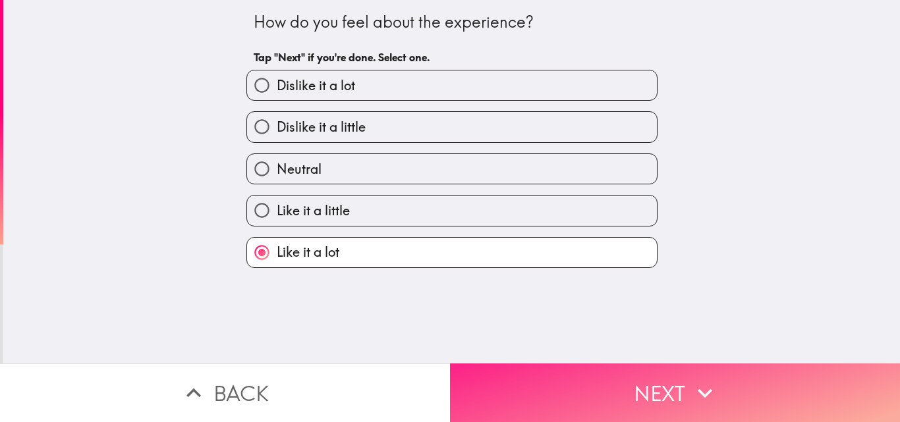
click at [658, 372] on button "Next" at bounding box center [675, 393] width 450 height 59
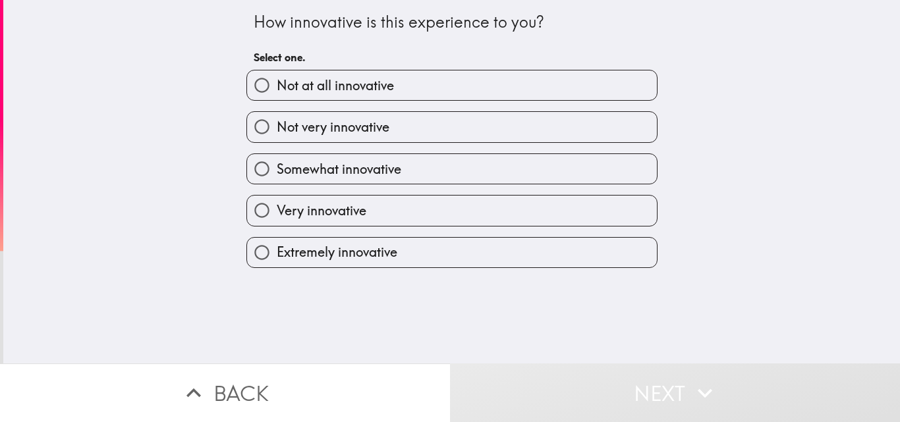
click at [594, 206] on label "Very innovative" at bounding box center [452, 211] width 410 height 30
click at [277, 206] on input "Very innovative" at bounding box center [262, 211] width 30 height 30
radio input "true"
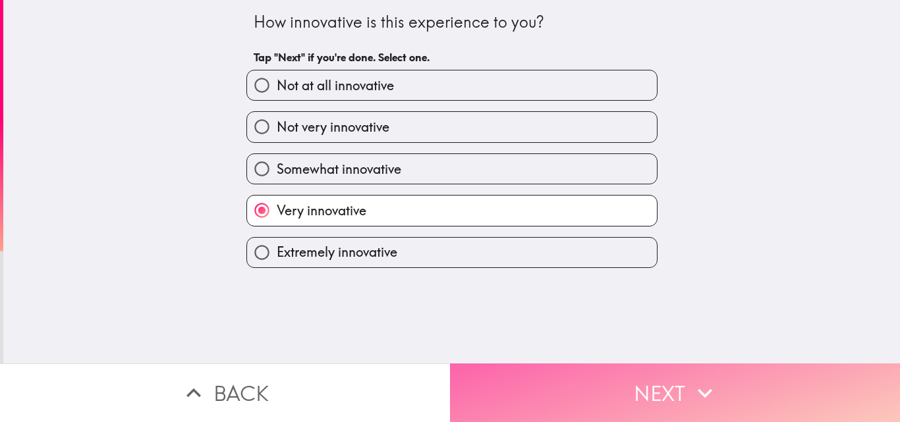
click at [671, 372] on button "Next" at bounding box center [675, 393] width 450 height 59
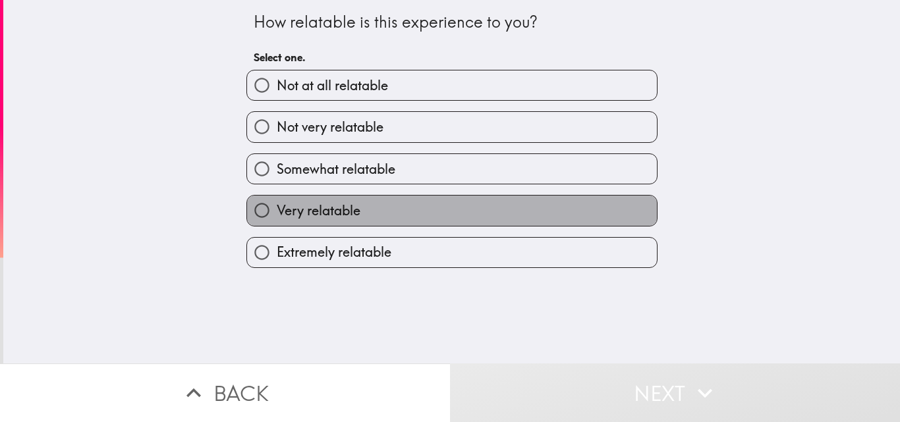
click at [569, 199] on label "Very relatable" at bounding box center [452, 211] width 410 height 30
click at [277, 199] on input "Very relatable" at bounding box center [262, 211] width 30 height 30
radio input "true"
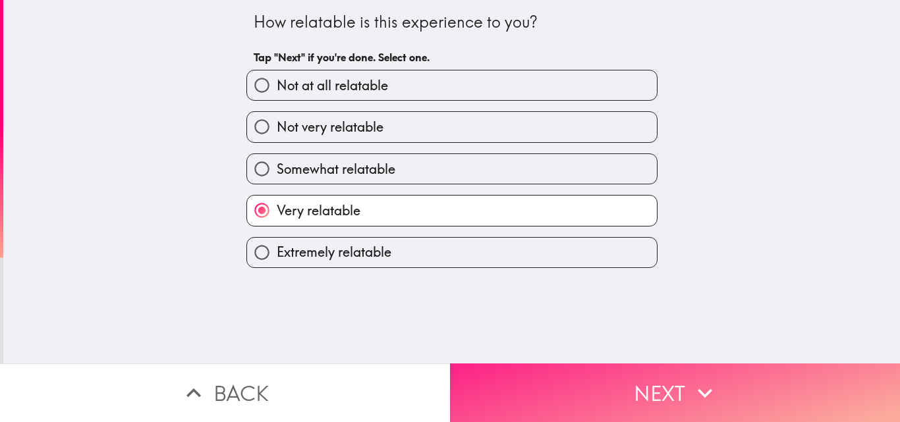
click at [671, 364] on button "Next" at bounding box center [675, 393] width 450 height 59
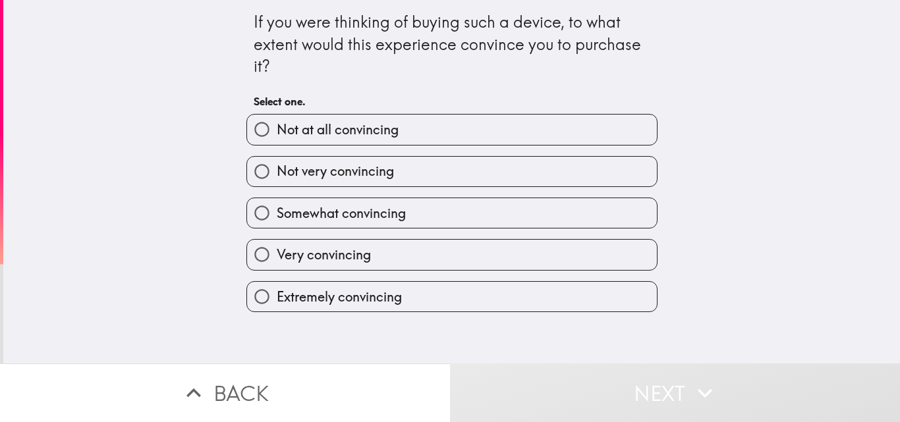
click at [569, 239] on div "Very convincing" at bounding box center [447, 250] width 422 height 42
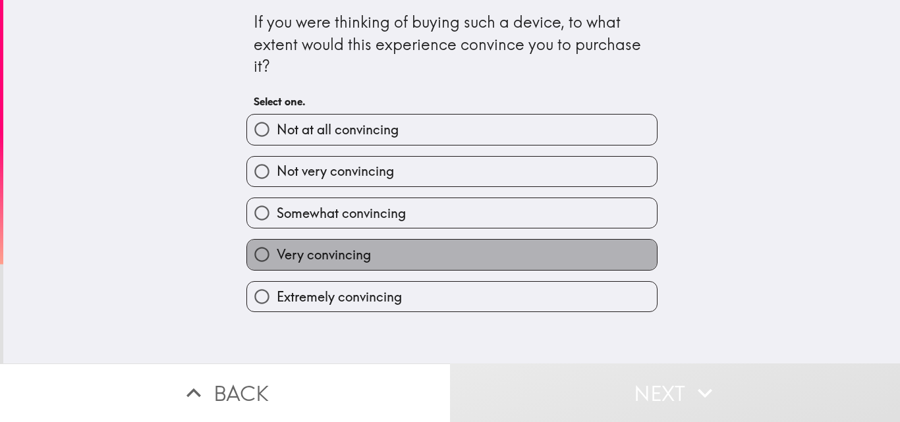
click at [557, 242] on label "Very convincing" at bounding box center [452, 255] width 410 height 30
click at [277, 242] on input "Very convincing" at bounding box center [262, 255] width 30 height 30
radio input "true"
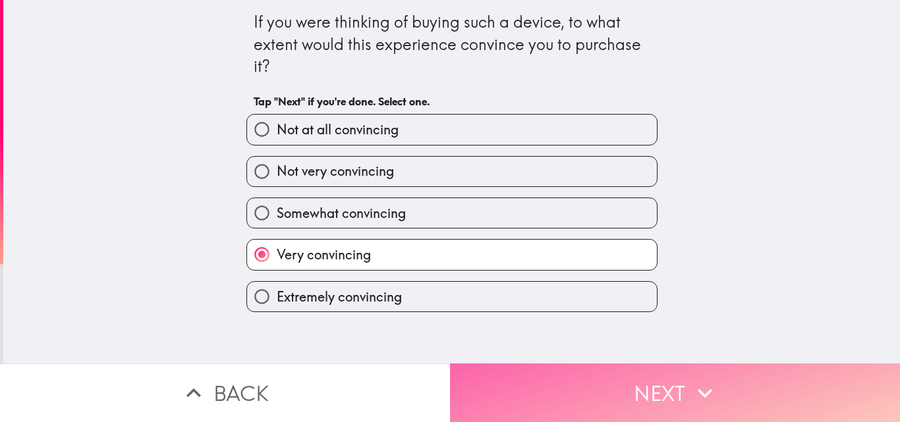
click at [672, 382] on button "Next" at bounding box center [675, 393] width 450 height 59
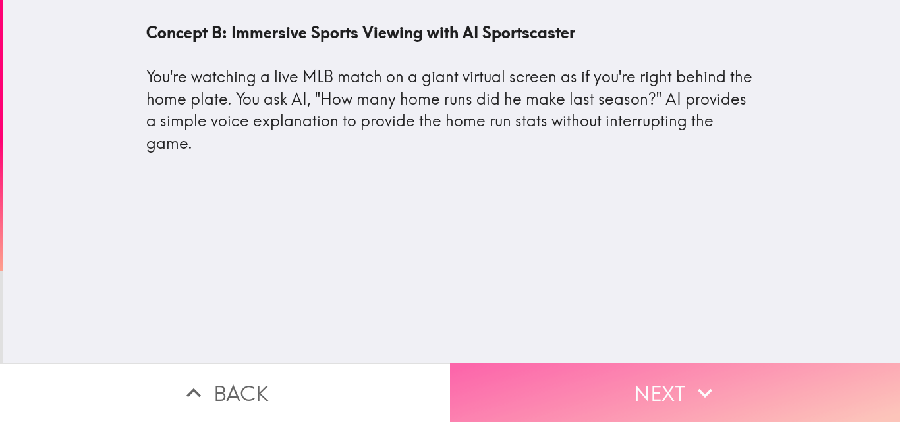
click at [600, 378] on button "Next" at bounding box center [675, 393] width 450 height 59
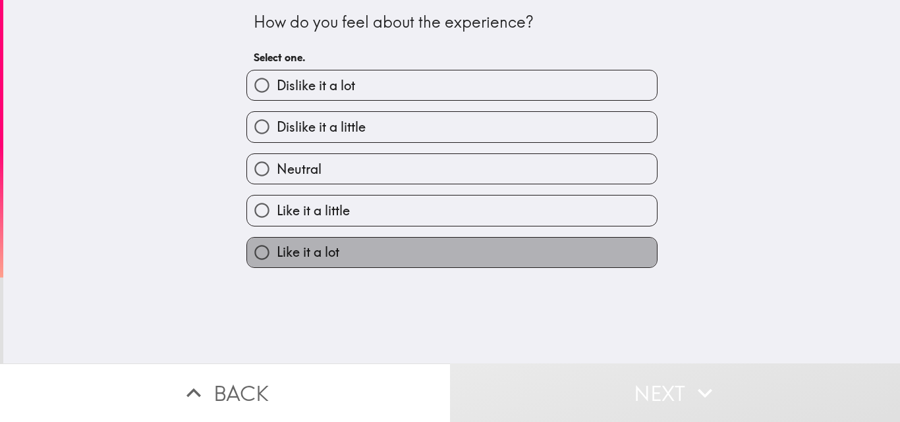
click at [412, 247] on label "Like it a lot" at bounding box center [452, 253] width 410 height 30
click at [277, 247] on input "Like it a lot" at bounding box center [262, 253] width 30 height 30
radio input "true"
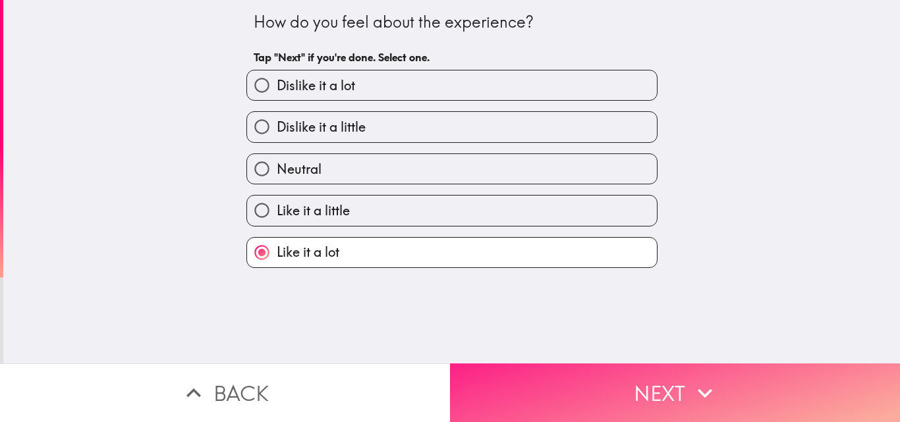
click at [691, 385] on icon "button" at bounding box center [705, 393] width 29 height 29
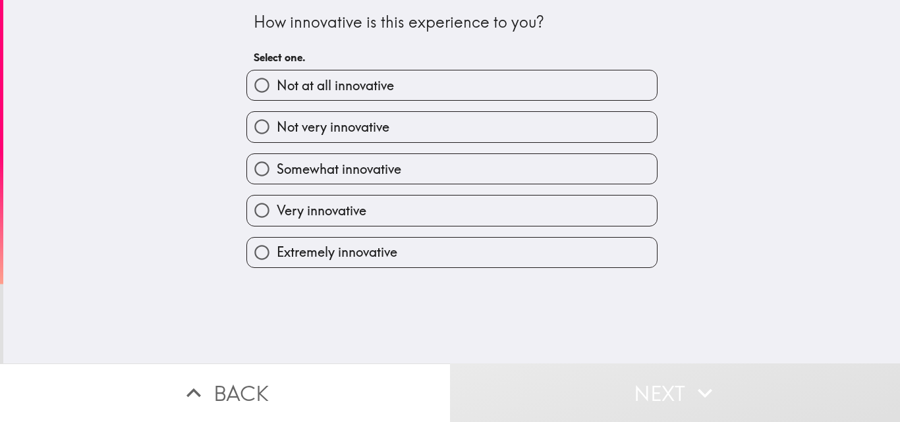
click at [513, 204] on label "Very innovative" at bounding box center [452, 211] width 410 height 30
click at [277, 204] on input "Very innovative" at bounding box center [262, 211] width 30 height 30
radio input "true"
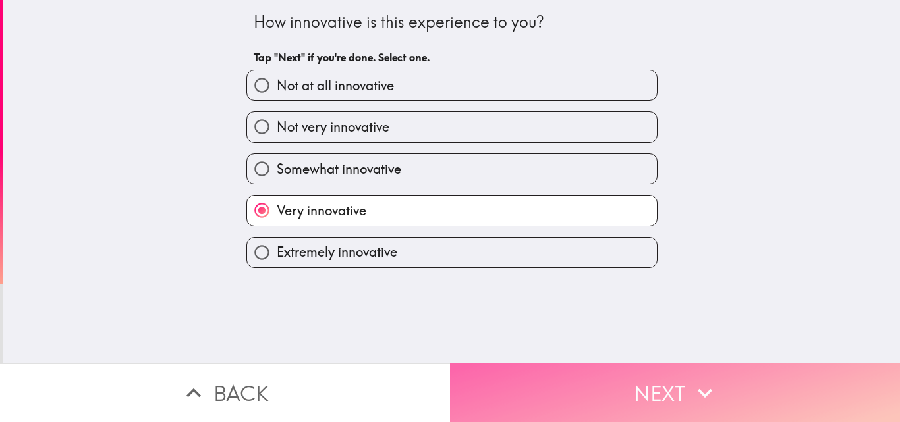
click at [646, 388] on button "Next" at bounding box center [675, 393] width 450 height 59
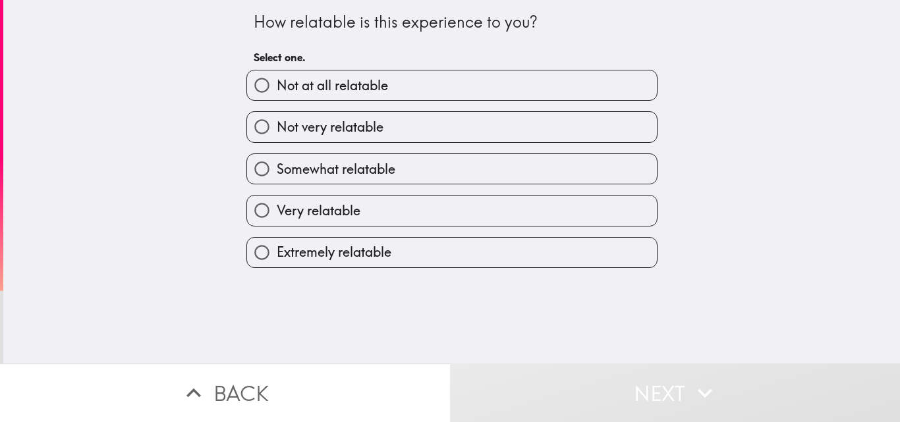
click at [494, 212] on label "Very relatable" at bounding box center [452, 211] width 410 height 30
click at [277, 212] on input "Very relatable" at bounding box center [262, 211] width 30 height 30
radio input "true"
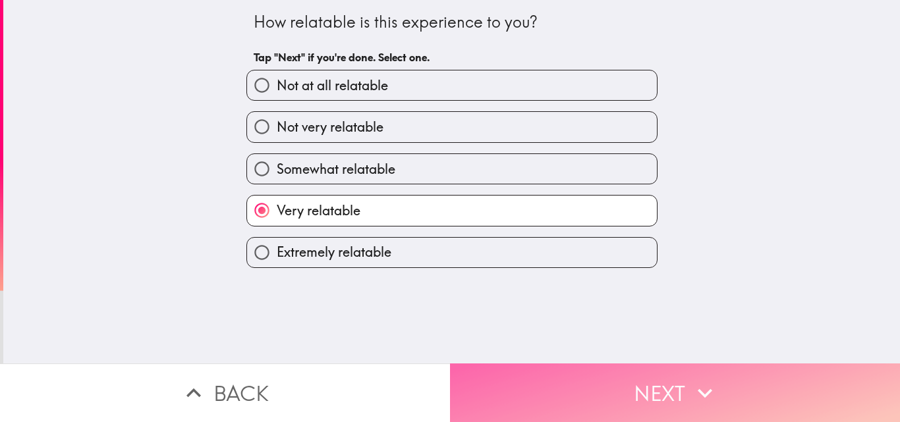
click at [640, 388] on button "Next" at bounding box center [675, 393] width 450 height 59
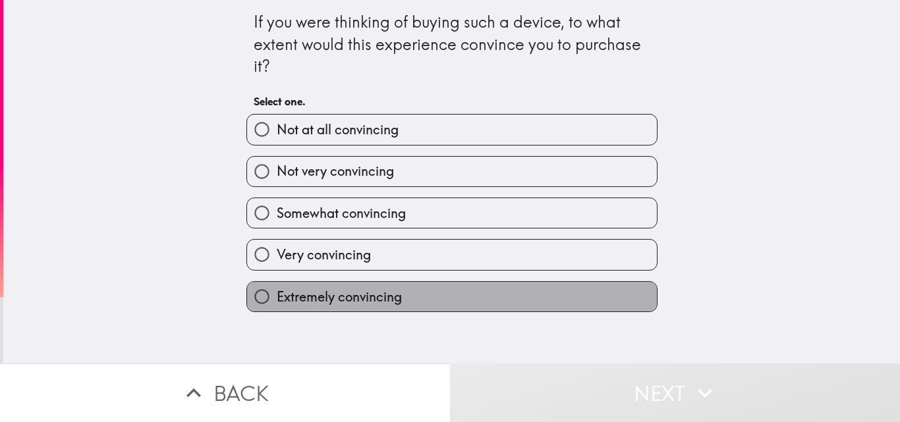
click at [482, 282] on label "Extremely convincing" at bounding box center [452, 297] width 410 height 30
click at [277, 282] on input "Extremely convincing" at bounding box center [262, 297] width 30 height 30
radio input "true"
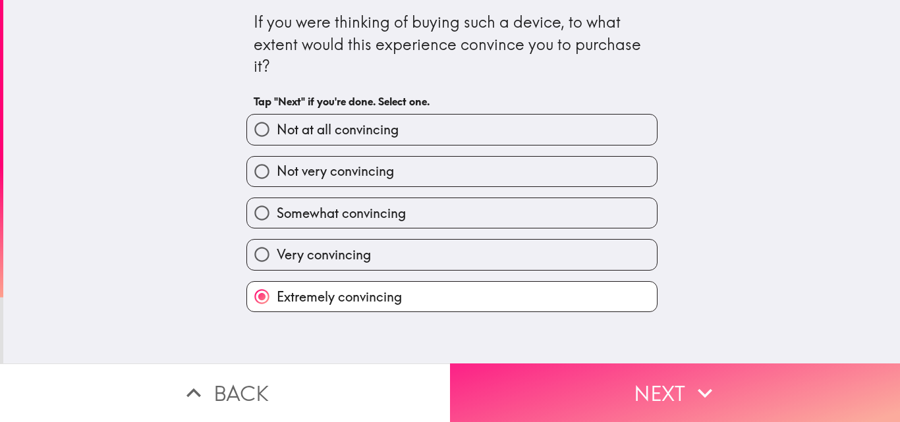
click at [660, 385] on button "Next" at bounding box center [675, 393] width 450 height 59
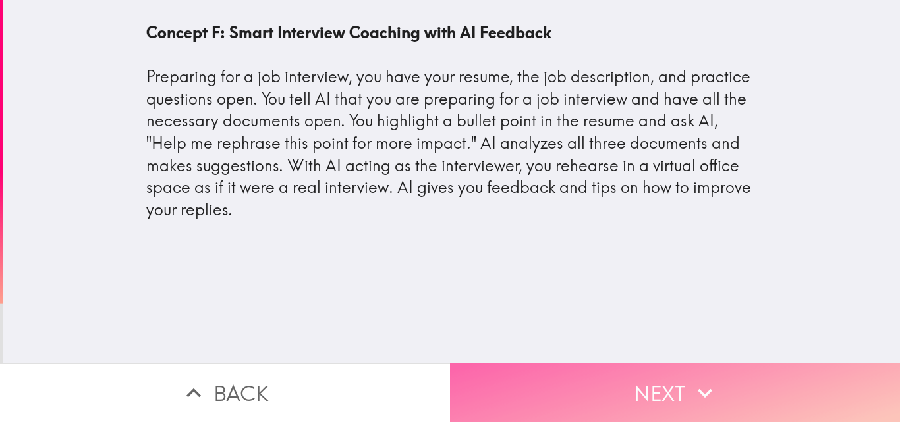
click at [604, 387] on button "Next" at bounding box center [675, 393] width 450 height 59
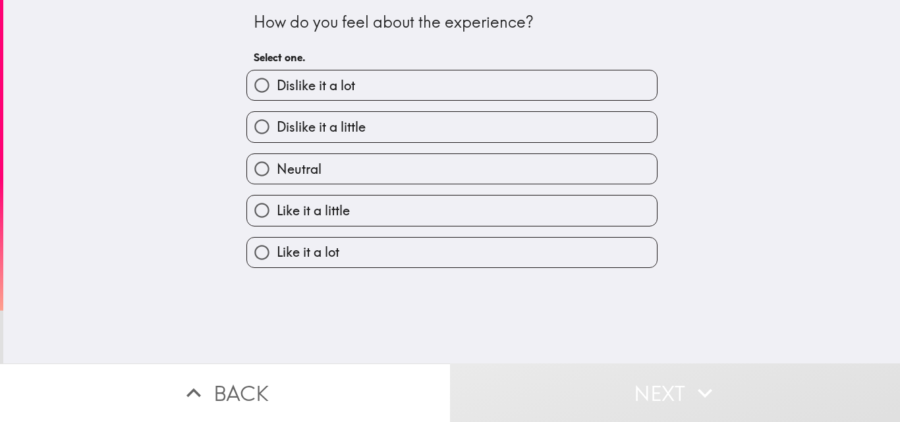
click at [502, 210] on label "Like it a little" at bounding box center [452, 211] width 410 height 30
click at [277, 210] on input "Like it a little" at bounding box center [262, 211] width 30 height 30
radio input "true"
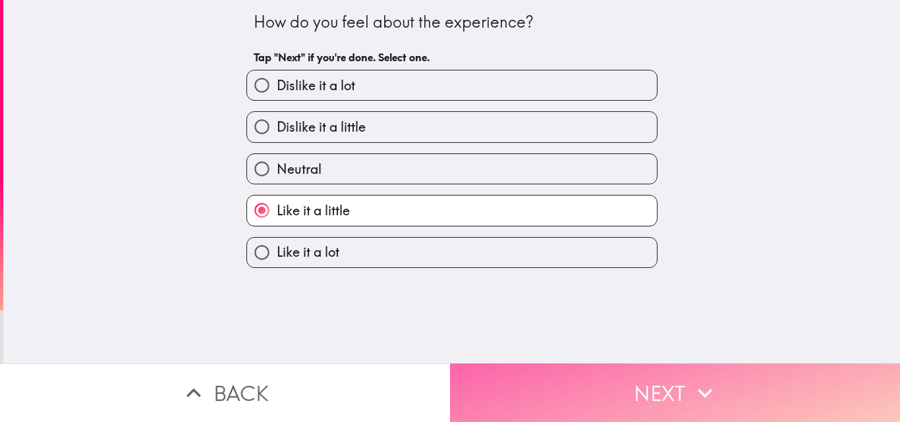
click at [614, 388] on button "Next" at bounding box center [675, 393] width 450 height 59
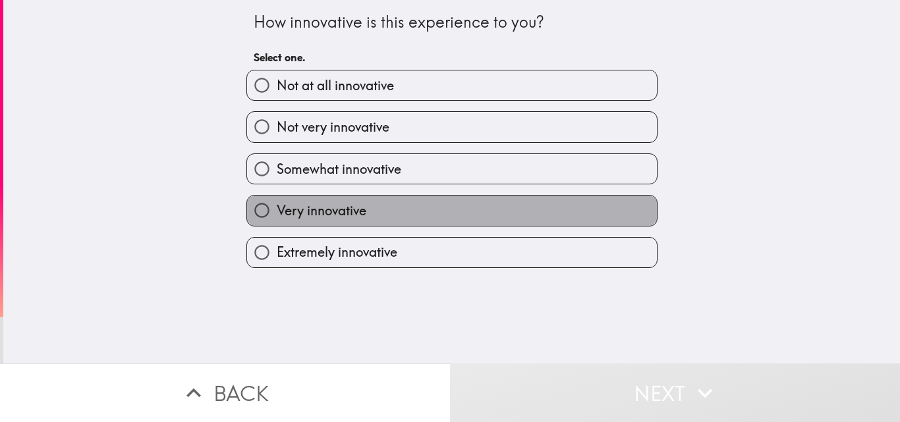
click at [408, 204] on label "Very innovative" at bounding box center [452, 211] width 410 height 30
click at [277, 204] on input "Very innovative" at bounding box center [262, 211] width 30 height 30
radio input "true"
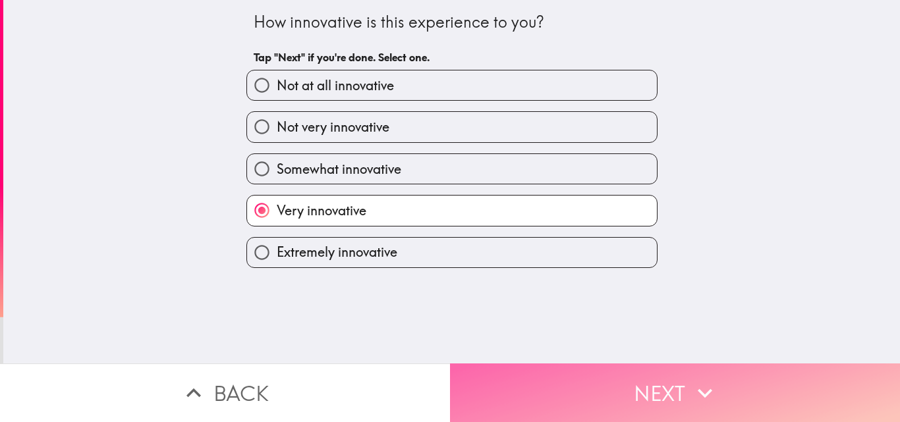
click at [615, 388] on button "Next" at bounding box center [675, 393] width 450 height 59
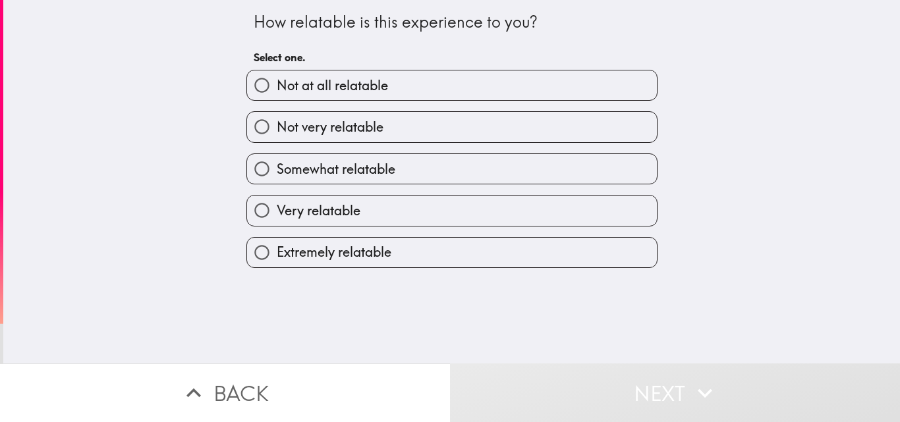
drag, startPoint x: 548, startPoint y: 196, endPoint x: 546, endPoint y: 206, distance: 9.3
click at [548, 202] on div "Very relatable" at bounding box center [447, 206] width 422 height 42
click at [554, 206] on label "Very relatable" at bounding box center [452, 211] width 410 height 30
click at [277, 206] on input "Very relatable" at bounding box center [262, 211] width 30 height 30
radio input "true"
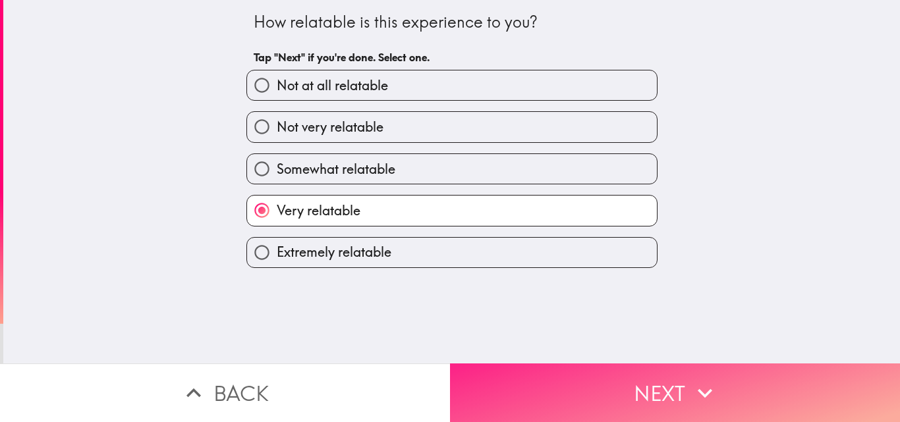
click at [691, 393] on icon "button" at bounding box center [705, 393] width 29 height 29
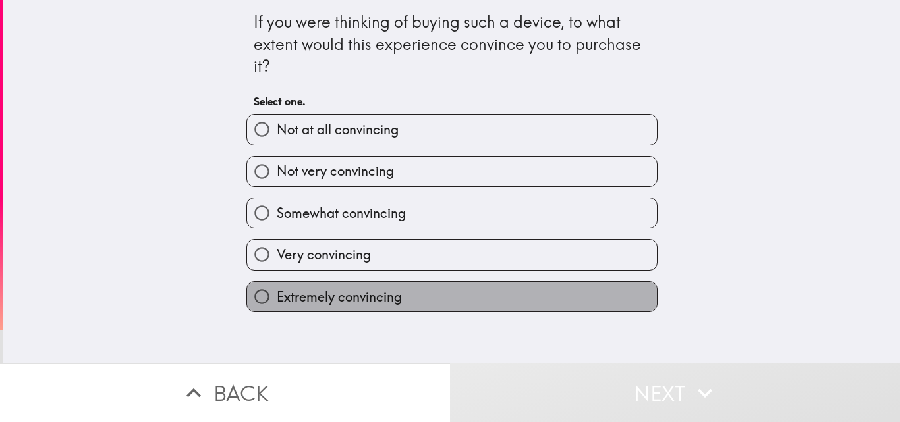
click at [423, 296] on label "Extremely convincing" at bounding box center [452, 297] width 410 height 30
click at [277, 296] on input "Extremely convincing" at bounding box center [262, 297] width 30 height 30
radio input "true"
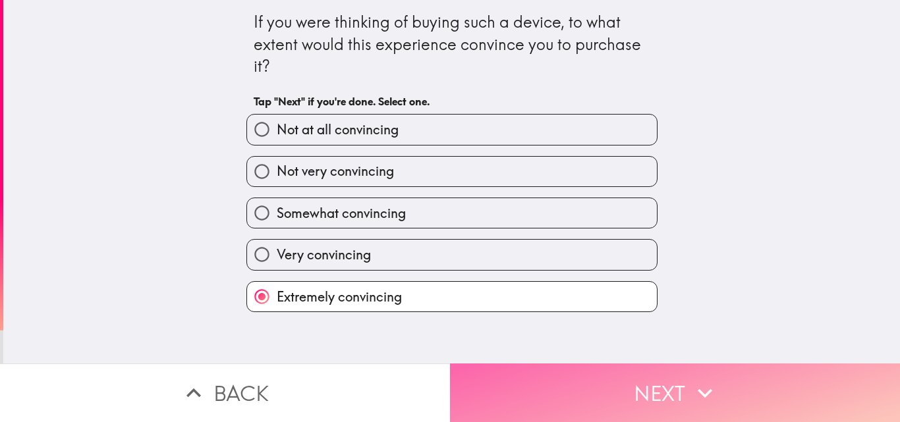
click at [571, 374] on button "Next" at bounding box center [675, 393] width 450 height 59
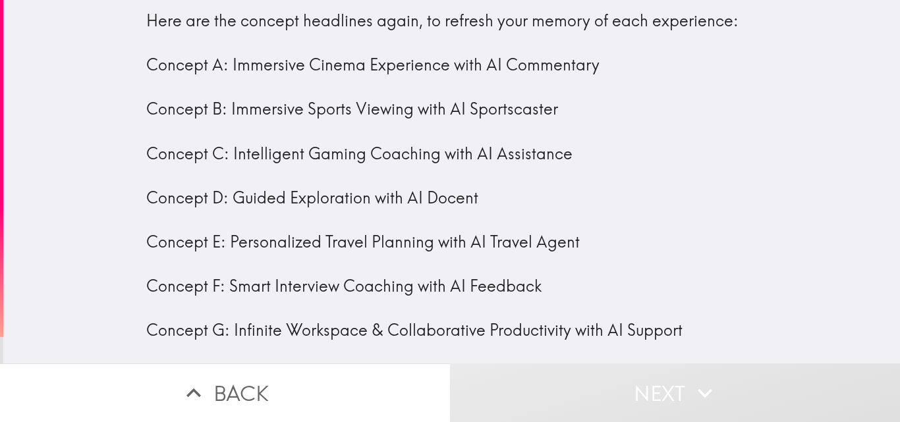
scroll to position [22, 0]
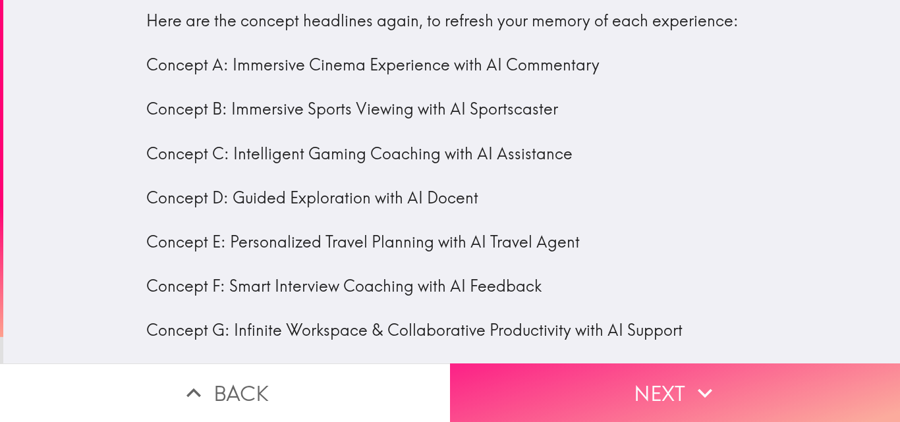
click at [696, 404] on button "Next" at bounding box center [675, 393] width 450 height 59
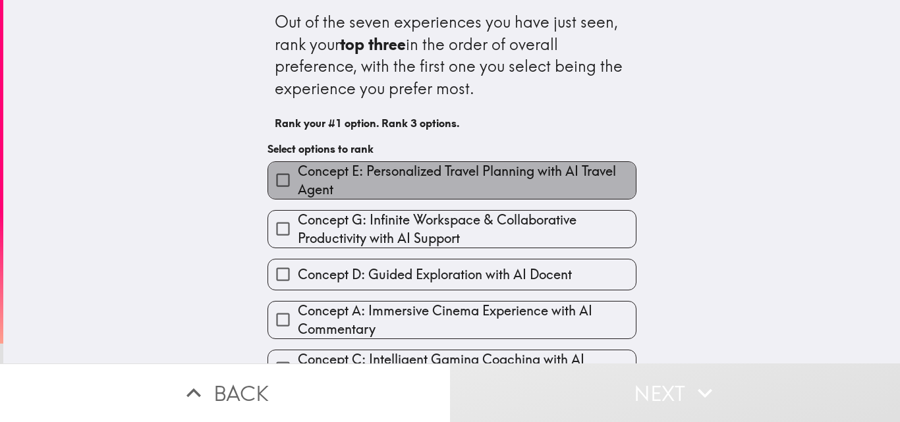
click at [485, 185] on span "Concept E: Personalized Travel Planning with AI Travel Agent" at bounding box center [467, 180] width 338 height 37
click at [298, 185] on input "Concept E: Personalized Travel Planning with AI Travel Agent" at bounding box center [283, 180] width 30 height 30
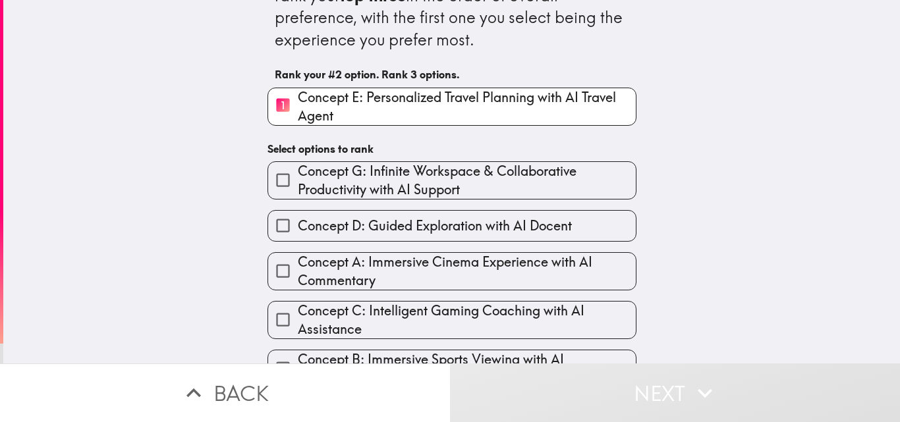
scroll to position [125, 0]
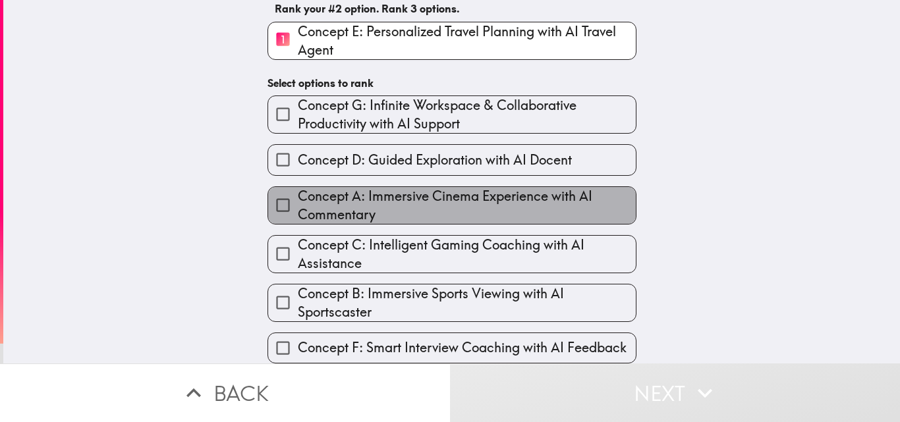
click at [439, 198] on span "Concept A: Immersive Cinema Experience with AI Commentary" at bounding box center [467, 205] width 338 height 37
click at [298, 198] on input "Concept A: Immersive Cinema Experience with AI Commentary" at bounding box center [283, 205] width 30 height 30
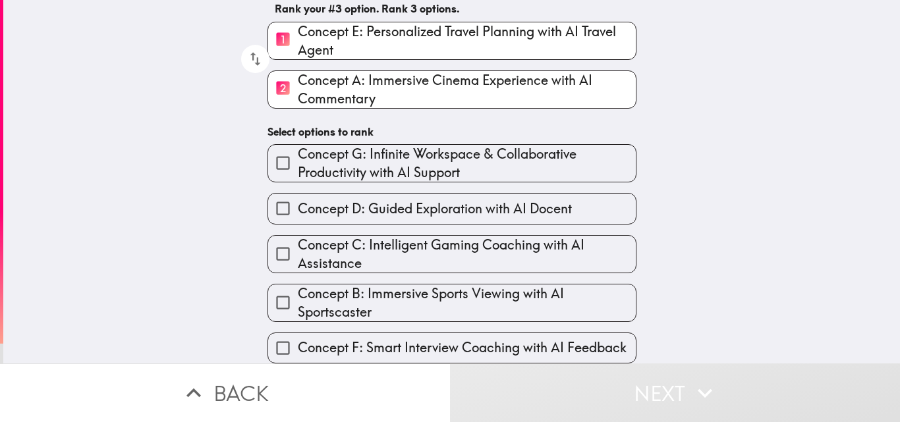
click at [409, 236] on span "Concept C: Intelligent Gaming Coaching with AI Assistance" at bounding box center [467, 254] width 338 height 37
click at [298, 239] on input "Concept C: Intelligent Gaming Coaching with AI Assistance" at bounding box center [283, 254] width 30 height 30
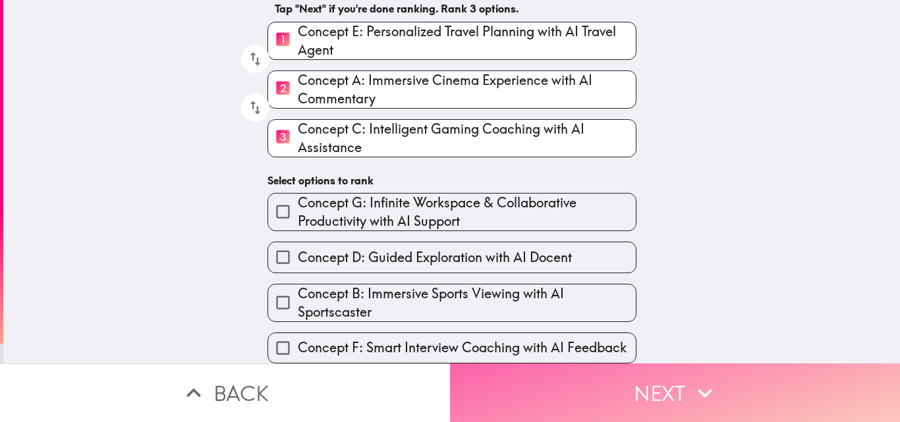
click at [634, 388] on button "Next" at bounding box center [675, 393] width 450 height 59
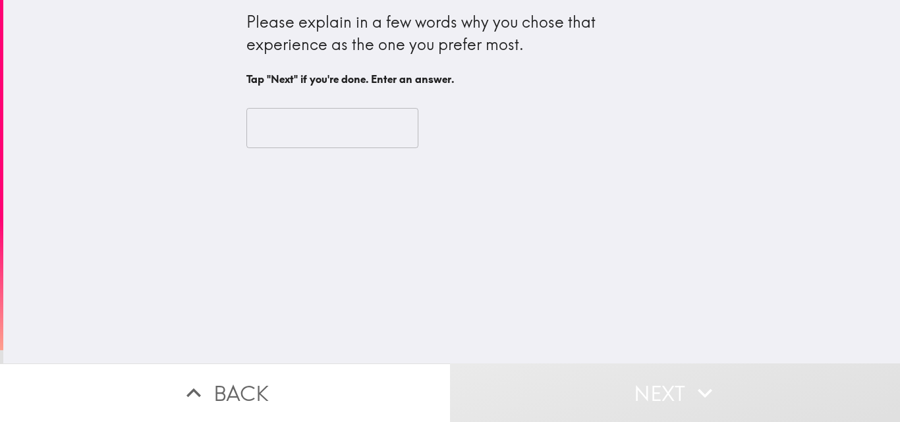
click at [299, 119] on input "text" at bounding box center [333, 128] width 172 height 41
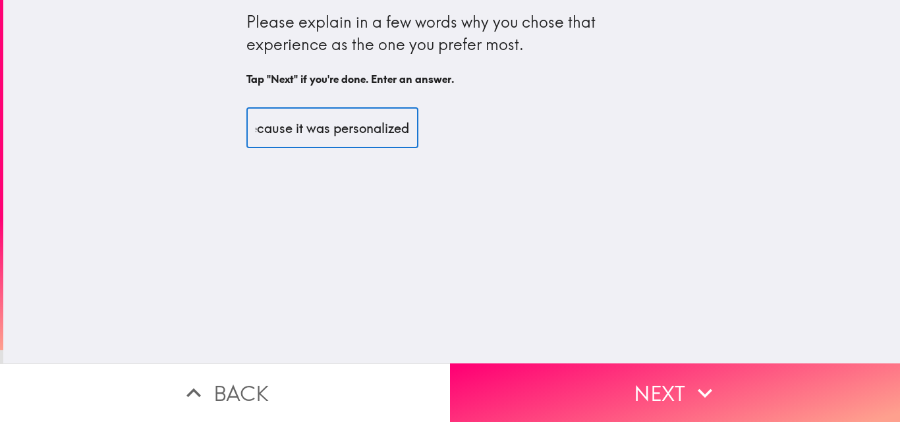
scroll to position [0, 28]
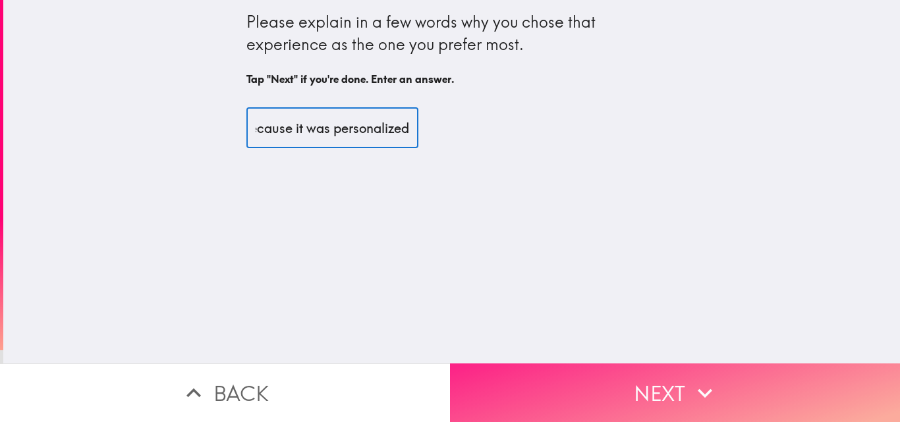
type input "Because it was personalized"
click at [615, 387] on button "Next" at bounding box center [675, 393] width 450 height 59
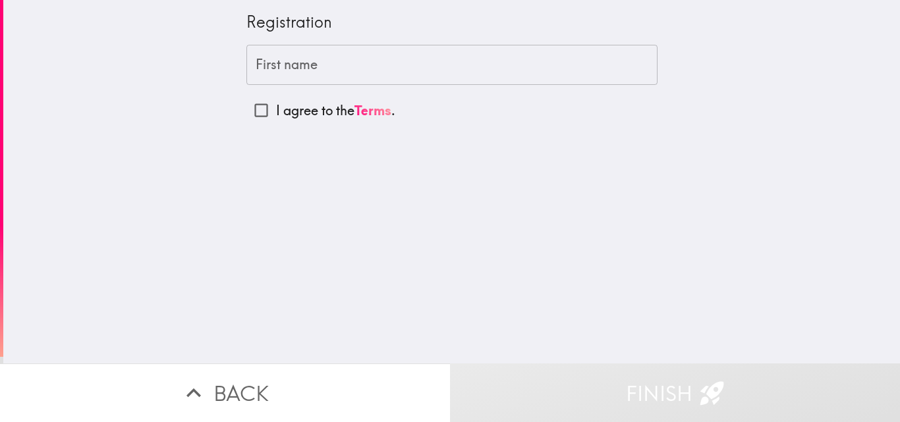
click at [434, 70] on input "First name" at bounding box center [452, 65] width 411 height 41
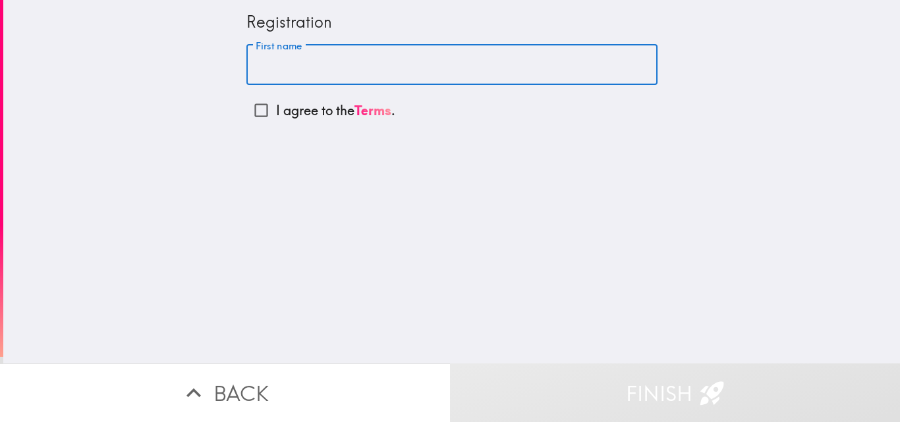
type input "Otigbuo"
click at [293, 110] on p "I agree to the Terms ." at bounding box center [335, 111] width 119 height 18
click at [276, 110] on input "I agree to the Terms ." at bounding box center [262, 111] width 30 height 30
checkbox input "true"
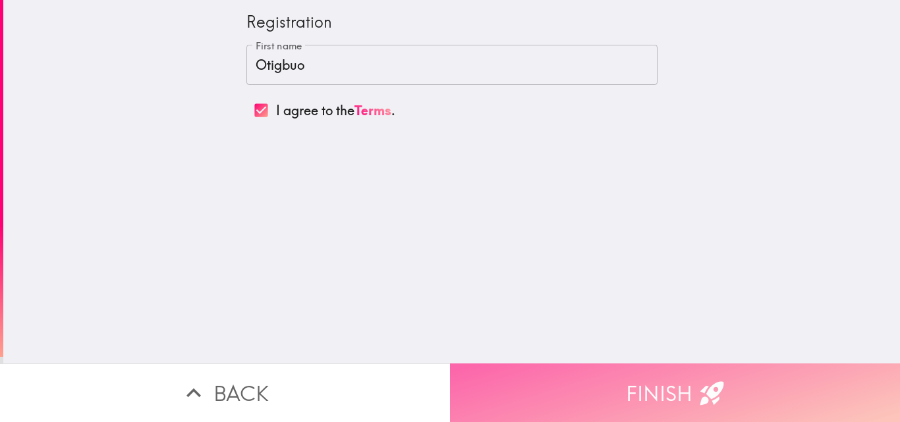
click at [698, 379] on icon "button" at bounding box center [712, 393] width 29 height 29
